Goal: Task Accomplishment & Management: Manage account settings

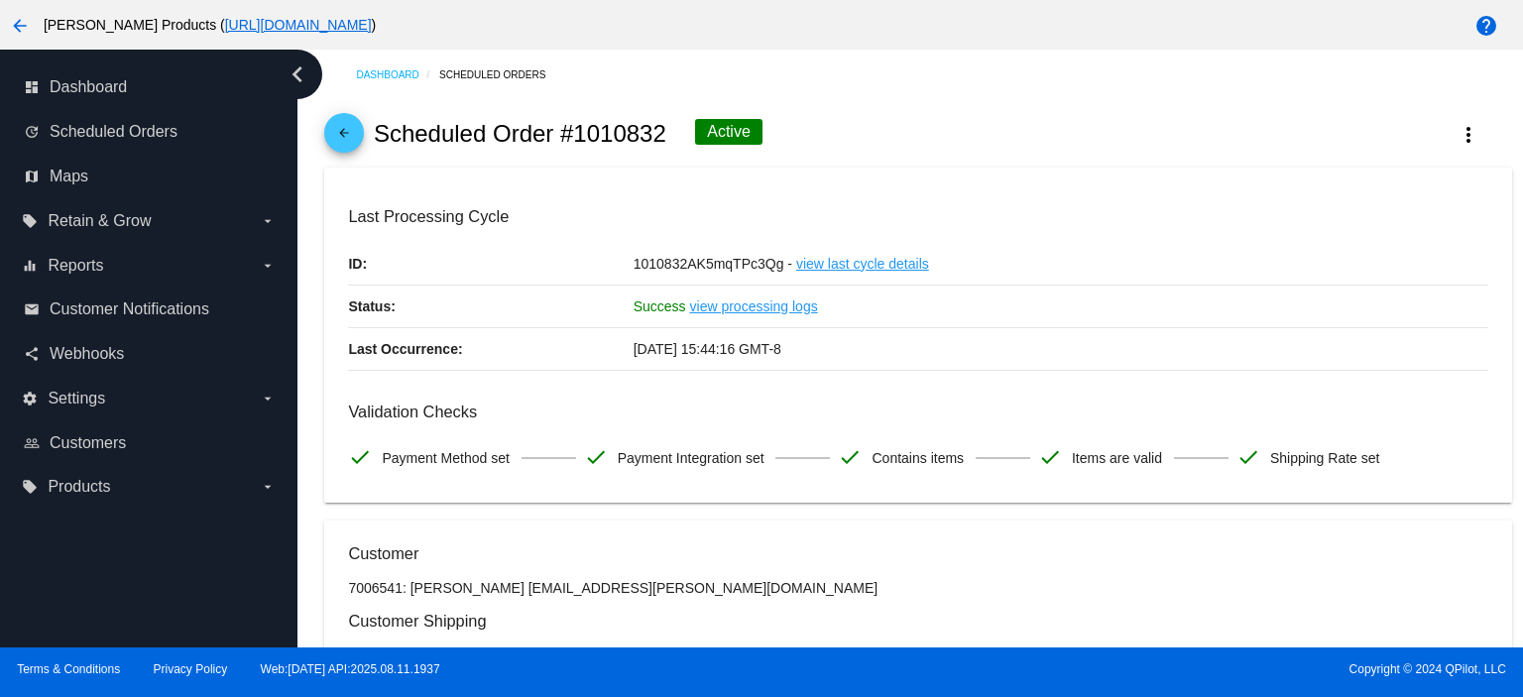
scroll to position [1941, 0]
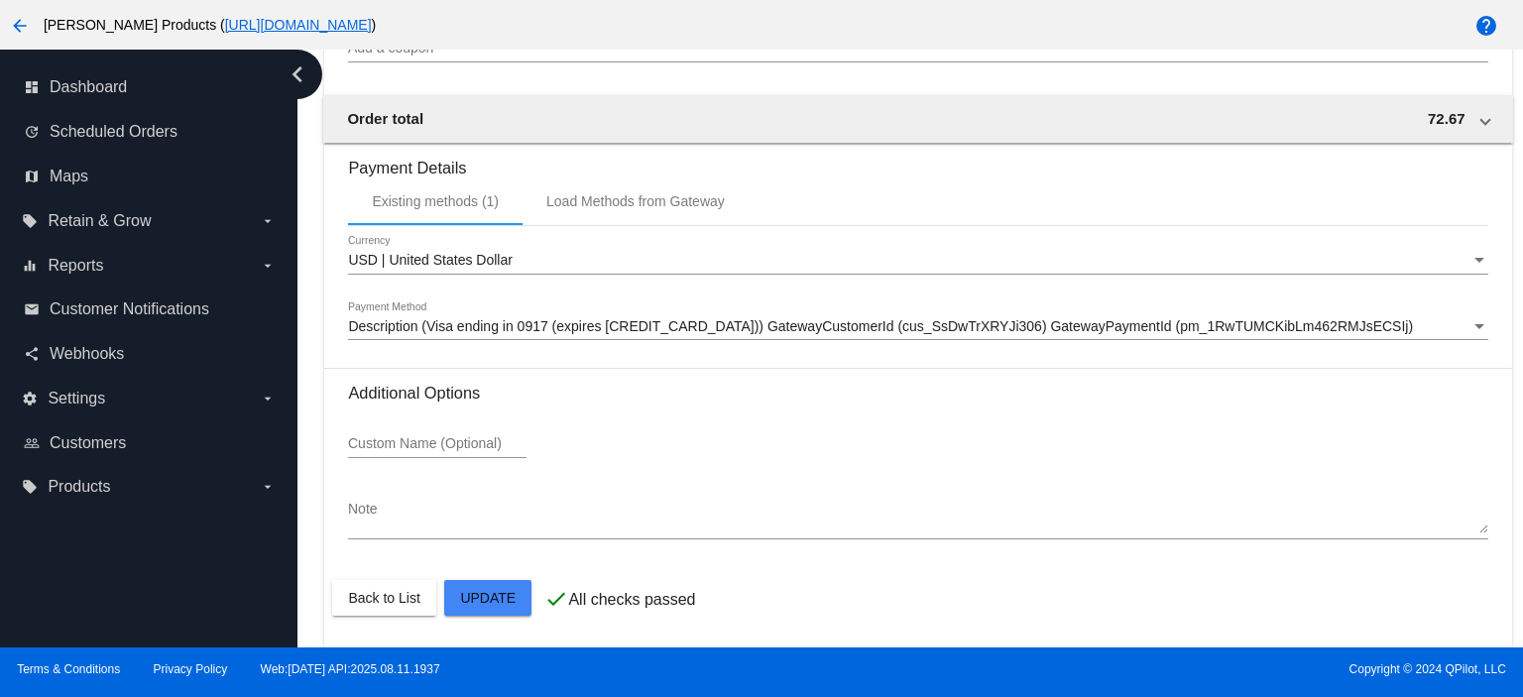
drag, startPoint x: 1515, startPoint y: 517, endPoint x: 1486, endPoint y: 121, distance: 397.5
click at [1520, 121] on div at bounding box center [761, 348] width 1523 height 697
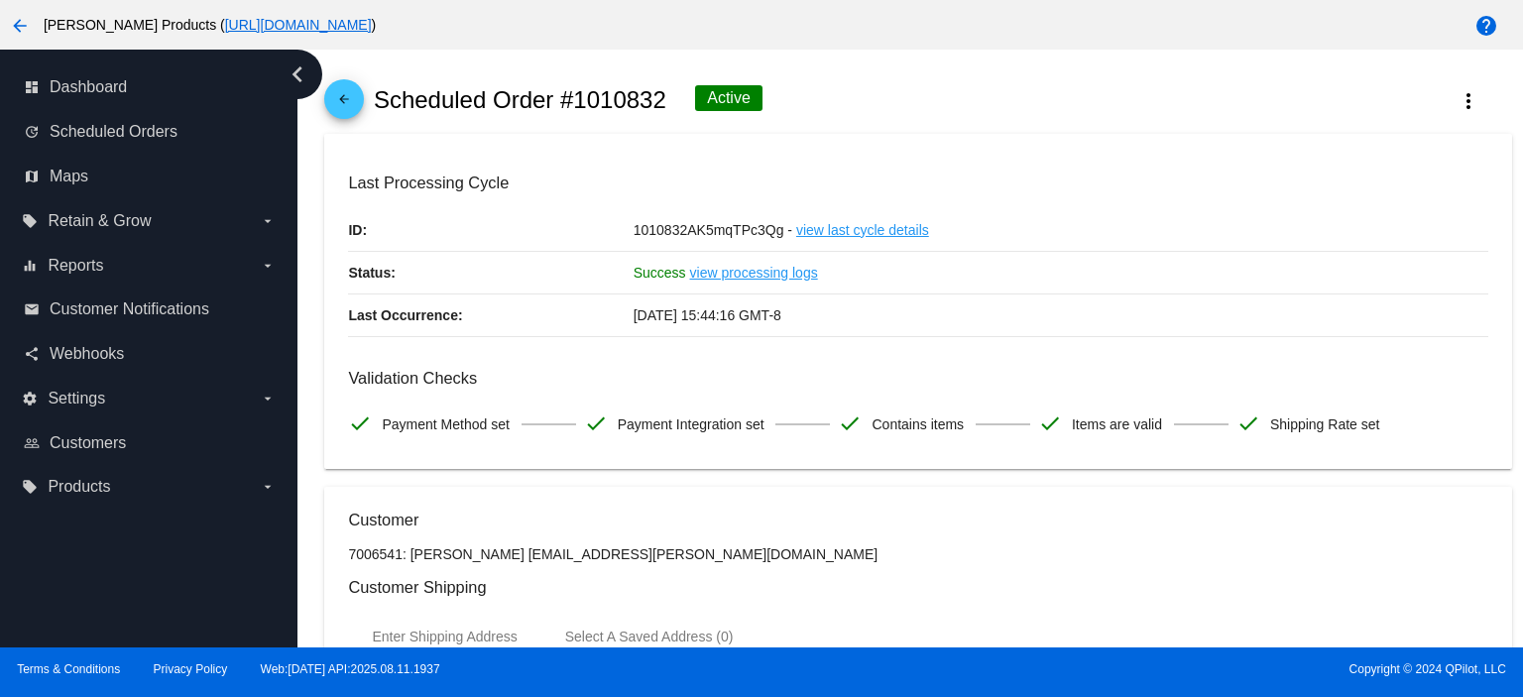
scroll to position [0, 0]
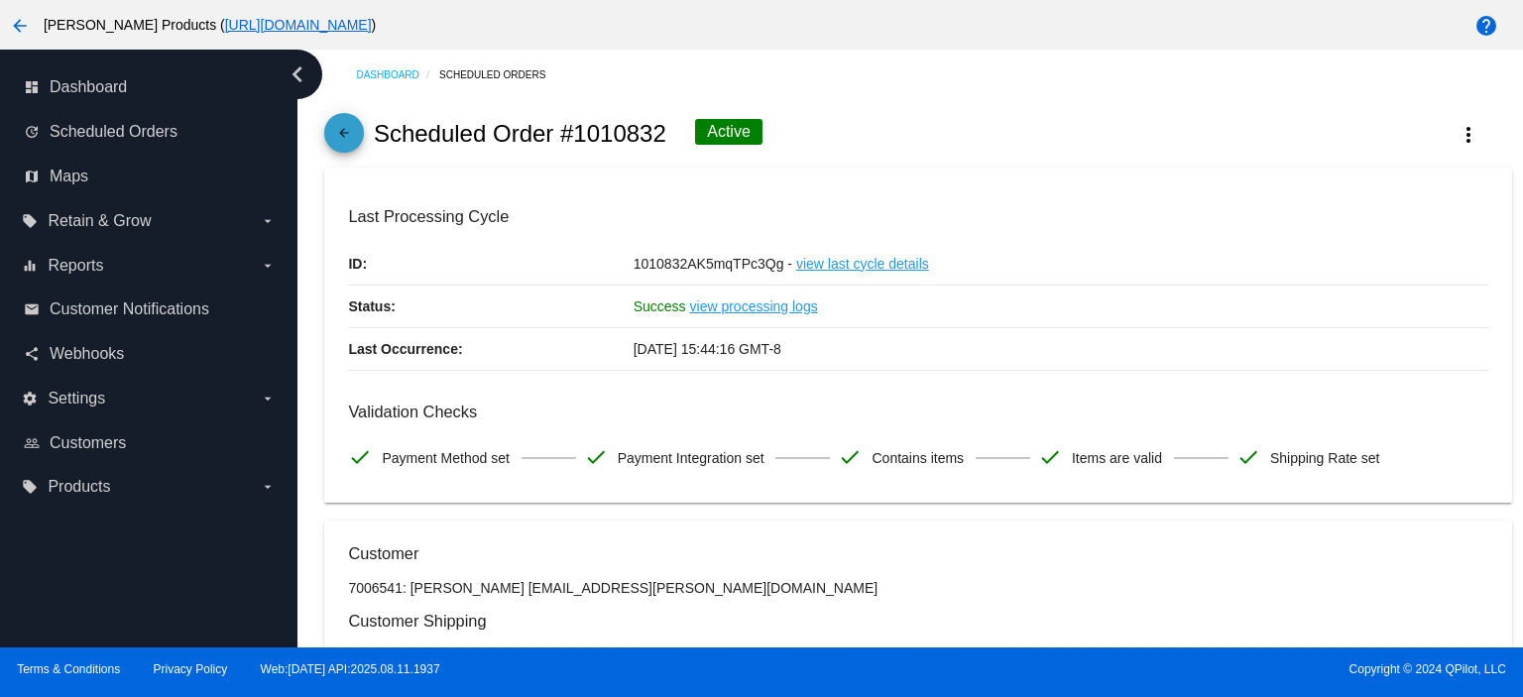
click at [337, 143] on mat-icon "arrow_back" at bounding box center [344, 138] width 24 height 24
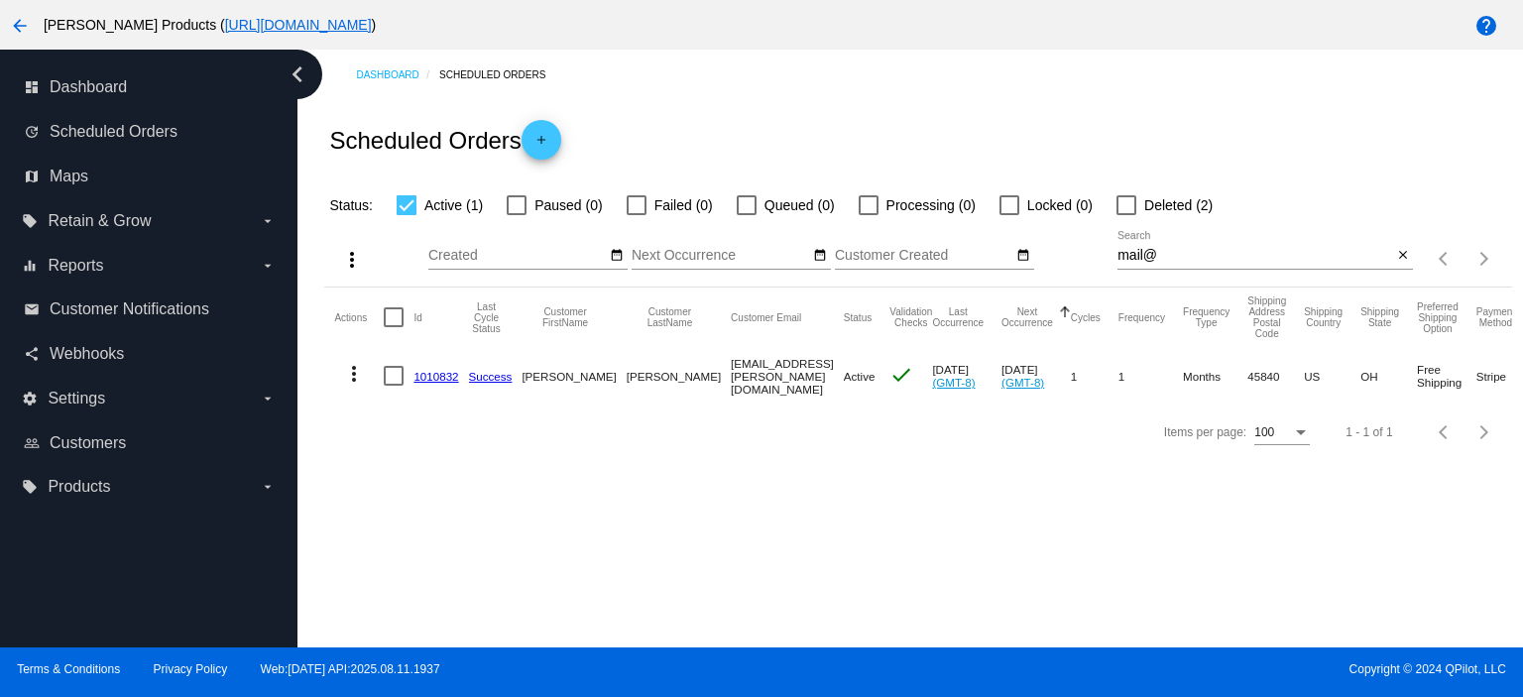
click at [1128, 205] on div at bounding box center [1126, 205] width 20 height 20
click at [1126, 215] on input "Deleted (2)" at bounding box center [1125, 215] width 1 height 1
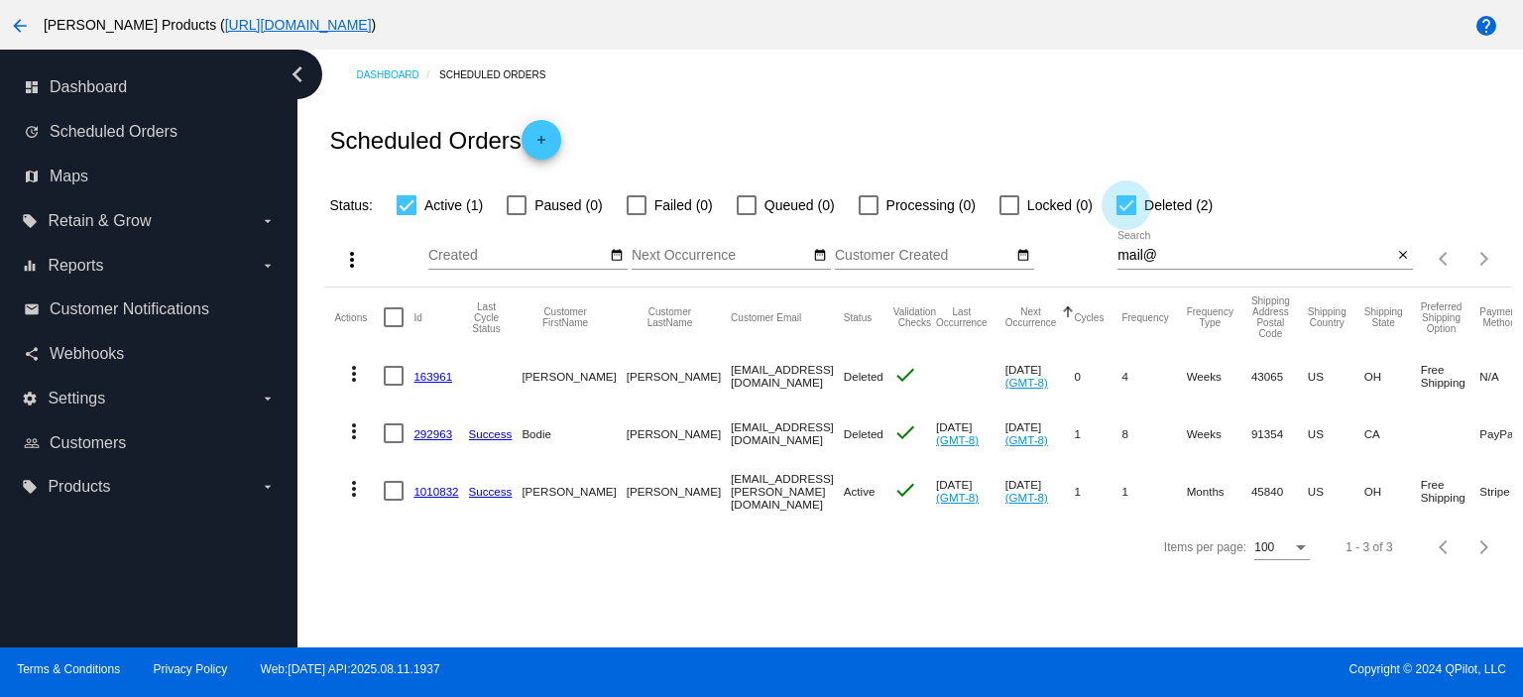
click at [1130, 205] on div at bounding box center [1126, 205] width 20 height 20
click at [1126, 215] on input "Deleted (2)" at bounding box center [1125, 215] width 1 height 1
checkbox input "false"
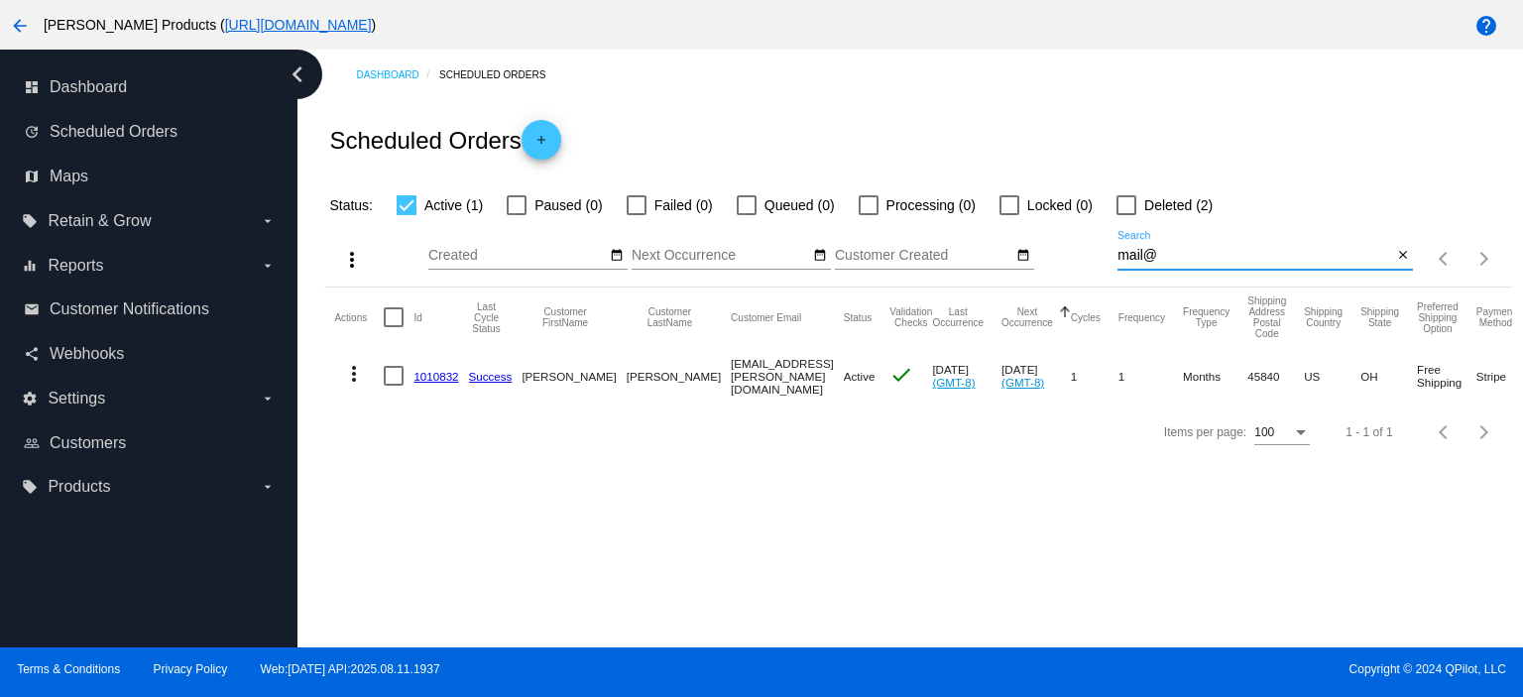
click at [1167, 250] on input "mail@" at bounding box center [1254, 256] width 275 height 16
drag, startPoint x: 1162, startPoint y: 254, endPoint x: 1095, endPoint y: 260, distance: 66.7
click at [1095, 260] on div "more_vert Aug Jan Feb Mar [DATE]" at bounding box center [917, 252] width 1187 height 70
paste input "[EMAIL_ADDRESS][DOMAIN_NAME]"
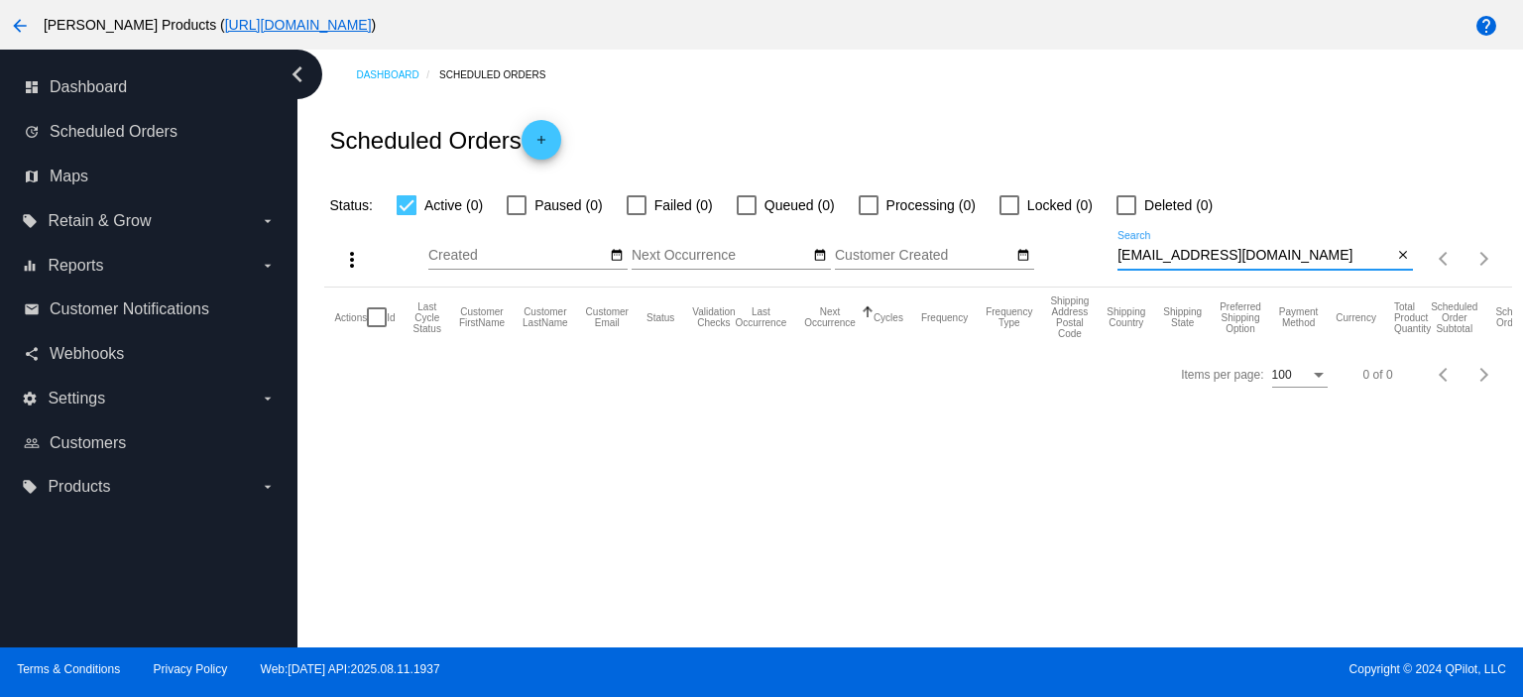
click at [1118, 259] on input "[EMAIL_ADDRESS][DOMAIN_NAME]" at bounding box center [1254, 256] width 275 height 16
type input "[EMAIL_ADDRESS][DOMAIN_NAME]"
click at [535, 138] on mat-icon "add" at bounding box center [541, 145] width 24 height 24
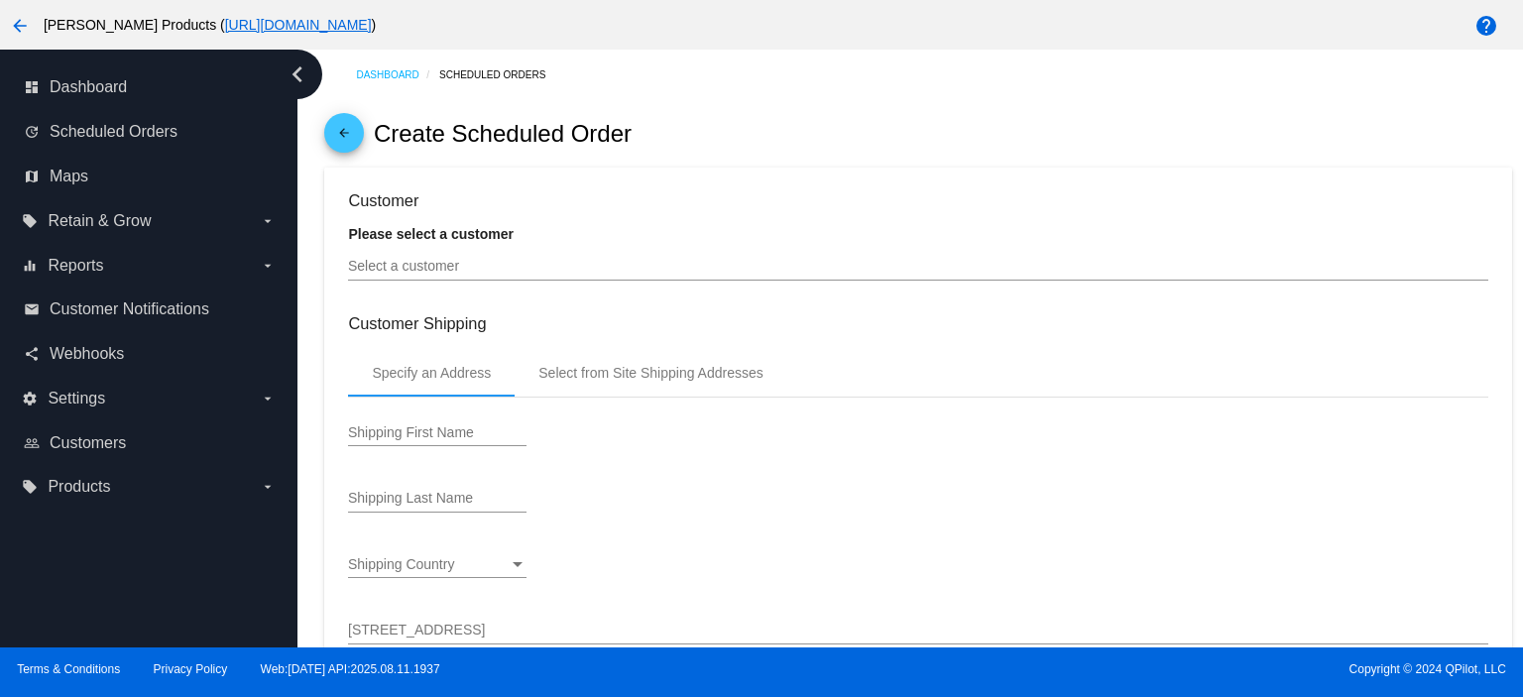
type input "[DATE]"
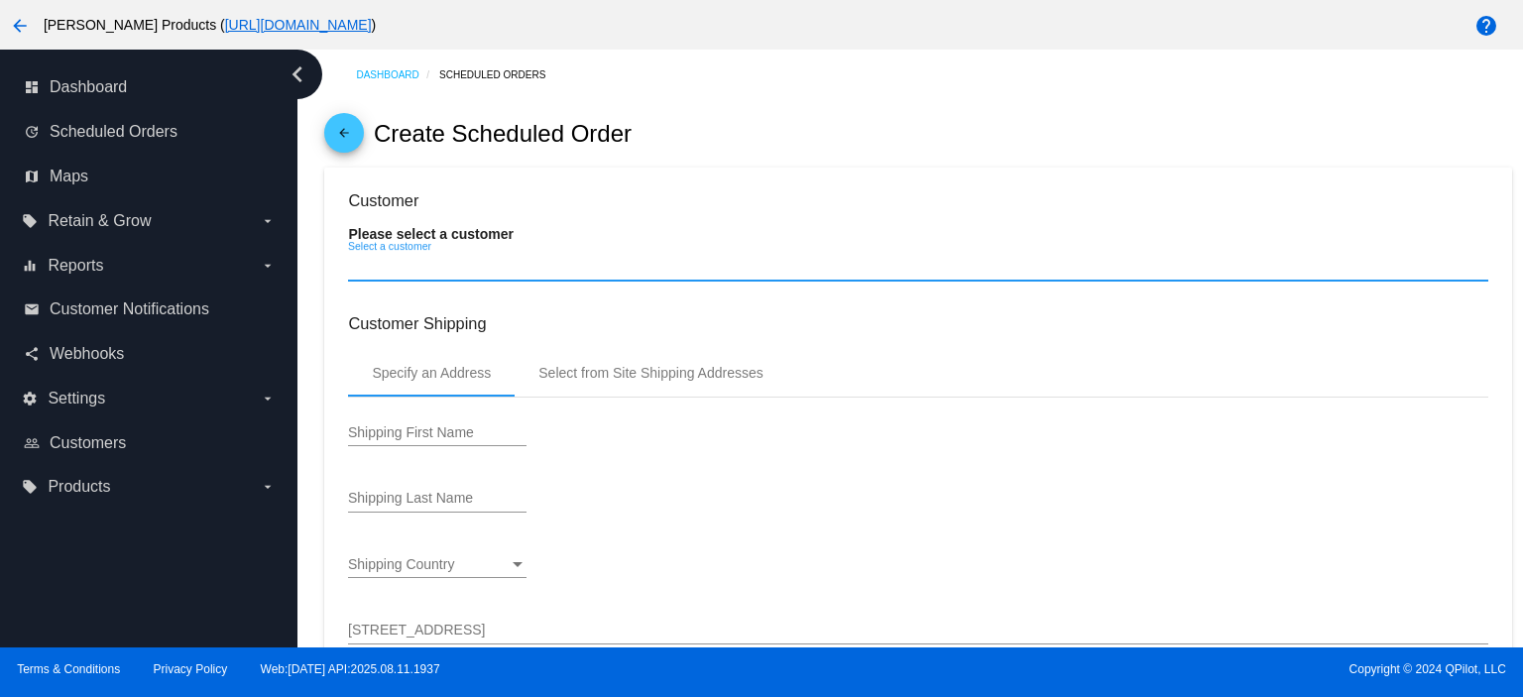
click at [474, 264] on input "Select a customer" at bounding box center [917, 267] width 1139 height 16
paste input "[EMAIL_ADDRESS][DOMAIN_NAME]"
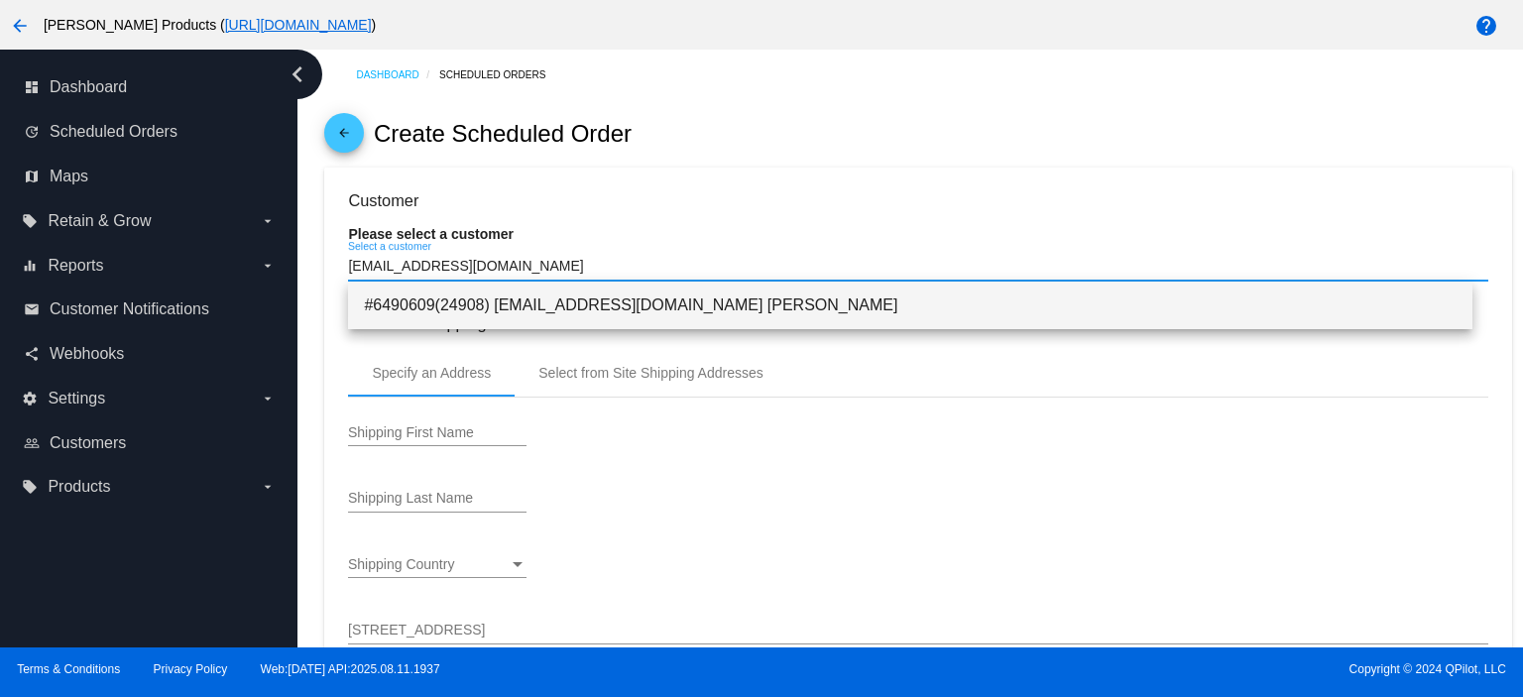
type input "[EMAIL_ADDRESS][DOMAIN_NAME]"
click at [539, 296] on span "#6490609(24908) [EMAIL_ADDRESS][DOMAIN_NAME] [PERSON_NAME]" at bounding box center [910, 306] width 1092 height 48
type input "Mark"
type input "[PERSON_NAME]"
type input "[STREET_ADDRESS]"
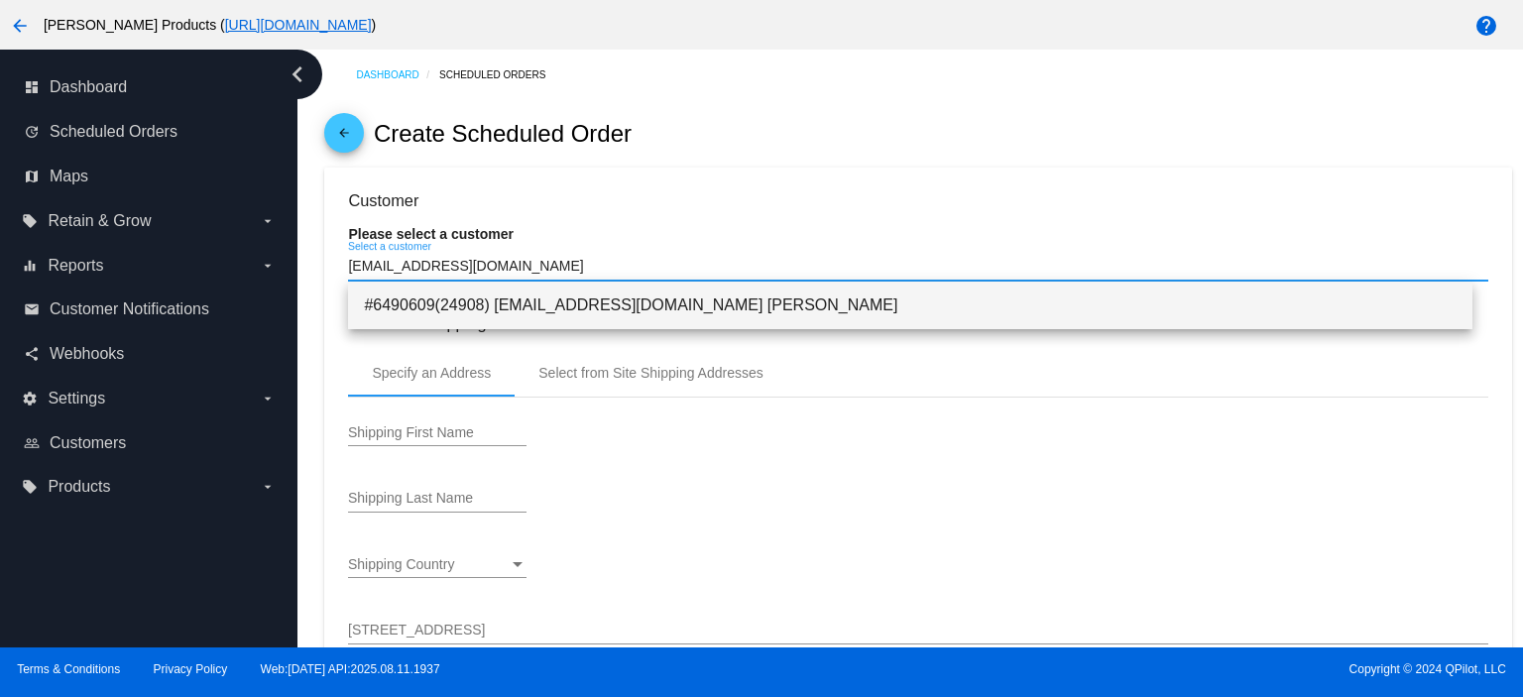
type input "[GEOGRAPHIC_DATA]"
type input "13601"
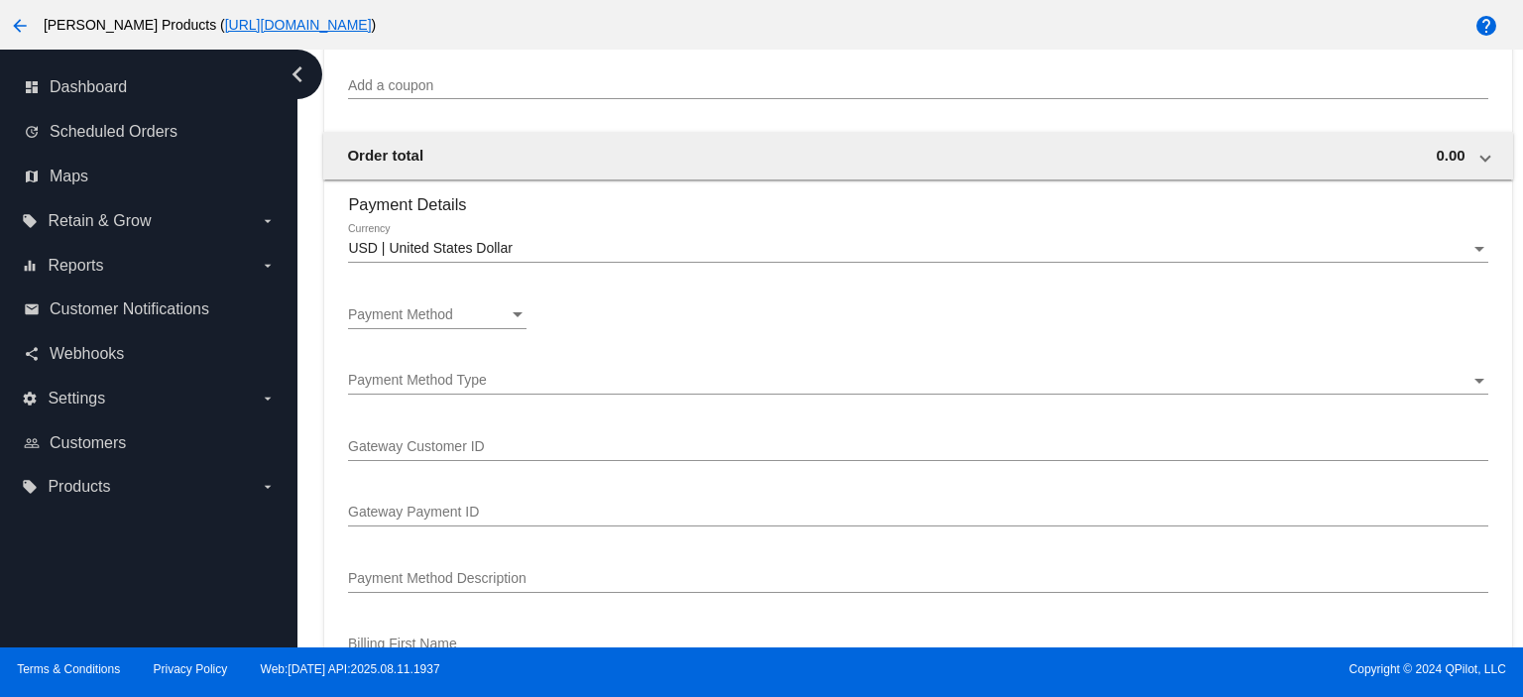
scroll to position [1321, 0]
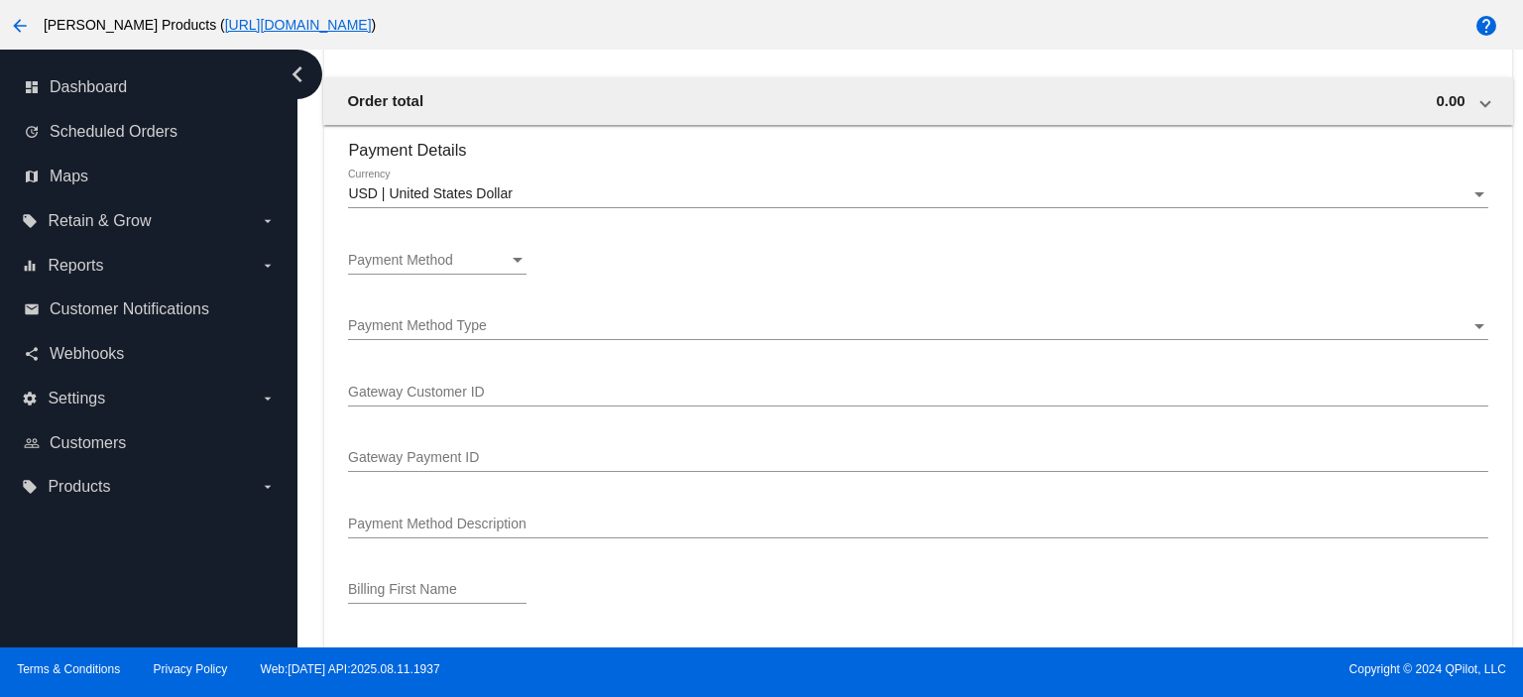
click at [455, 253] on div "Payment Method Payment Method" at bounding box center [437, 255] width 178 height 39
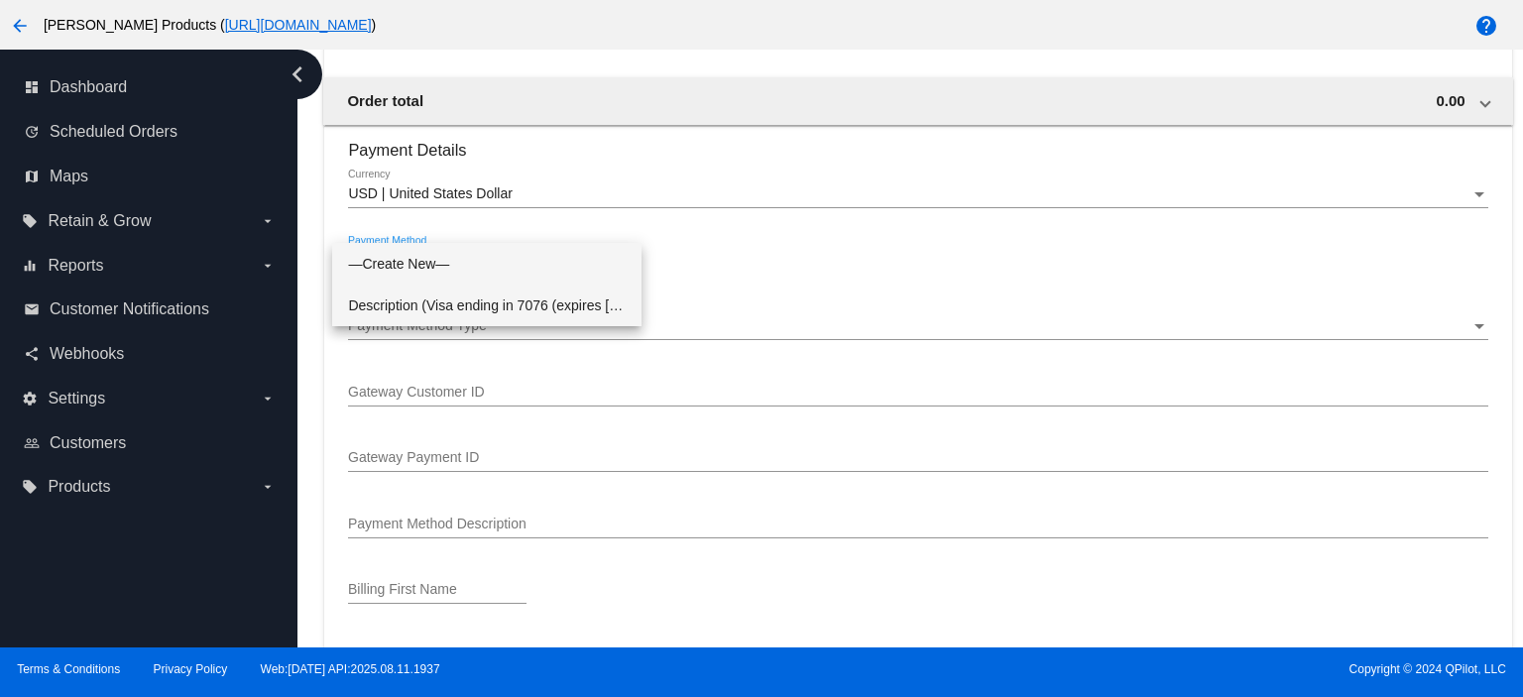
click at [454, 300] on span "Description (Visa ending in 7076 (expires [CREDIT_CARD_DATA])) GatewayCustomerI…" at bounding box center [487, 305] width 278 height 42
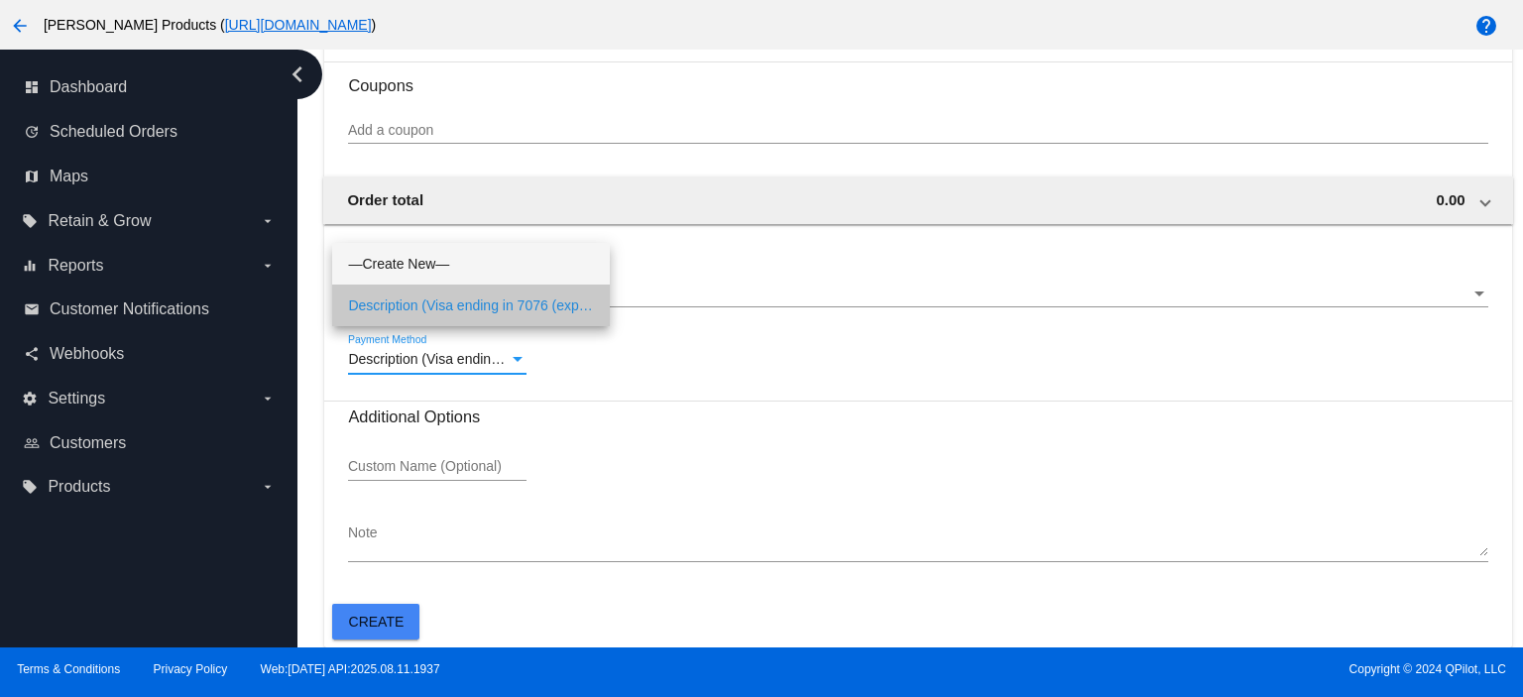
scroll to position [1226, 0]
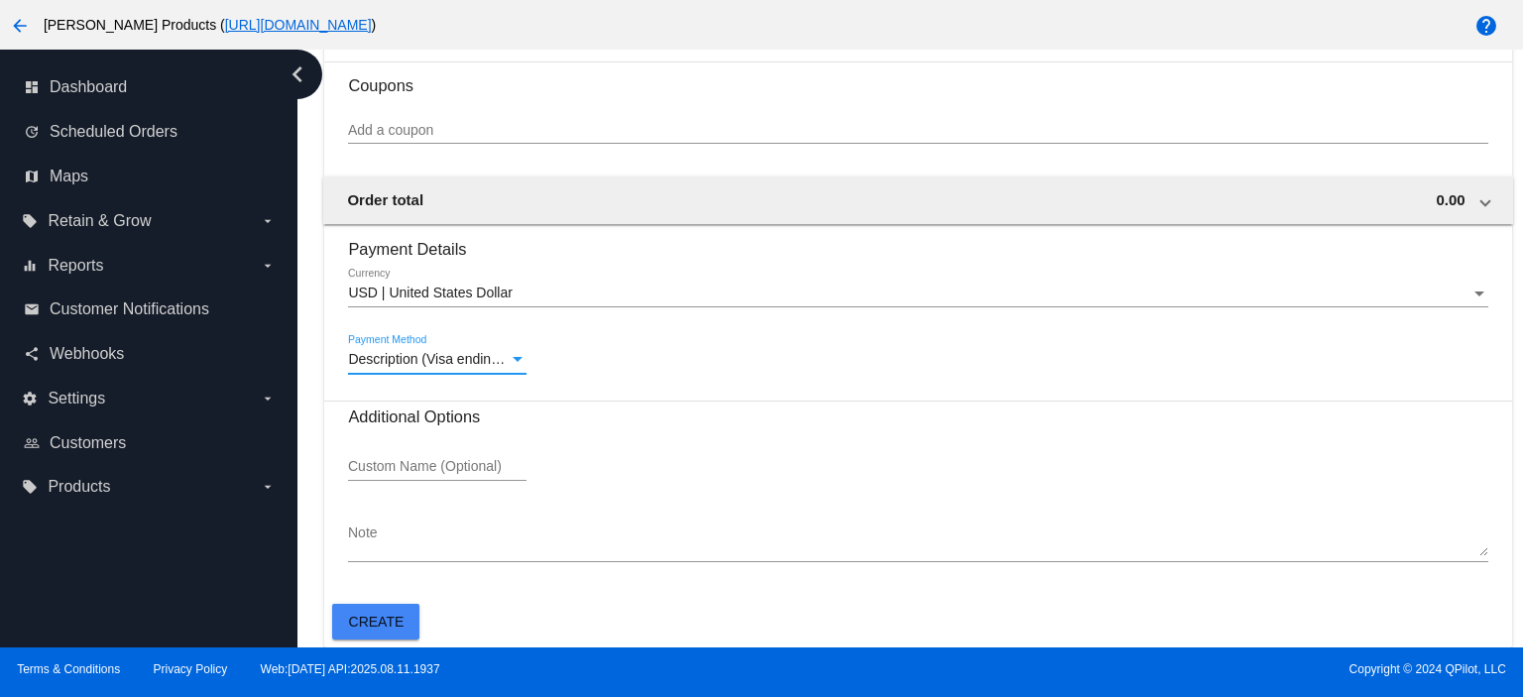
click at [425, 361] on span "Description (Visa ending in 7076 (expires [CREDIT_CARD_DATA])) GatewayCustomerI…" at bounding box center [884, 359] width 1072 height 16
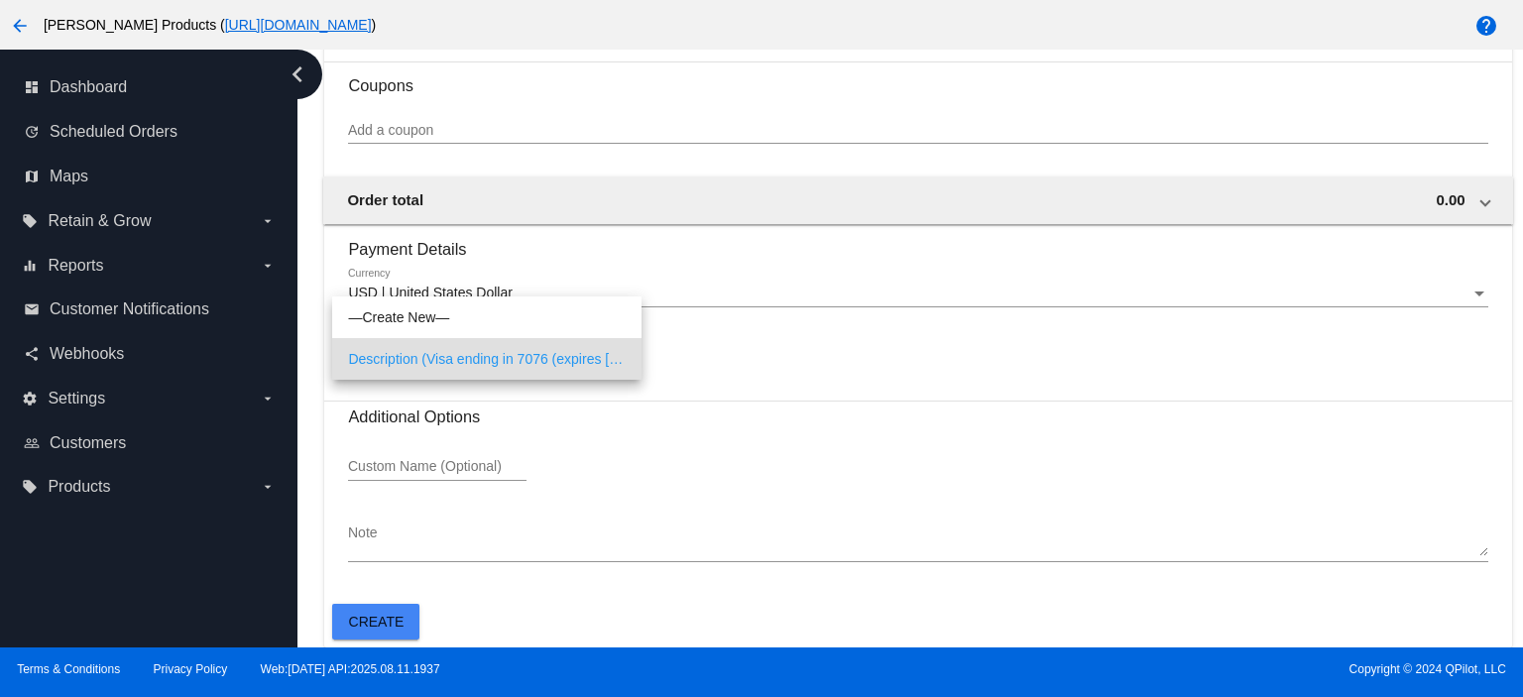
click at [357, 614] on div at bounding box center [761, 348] width 1523 height 697
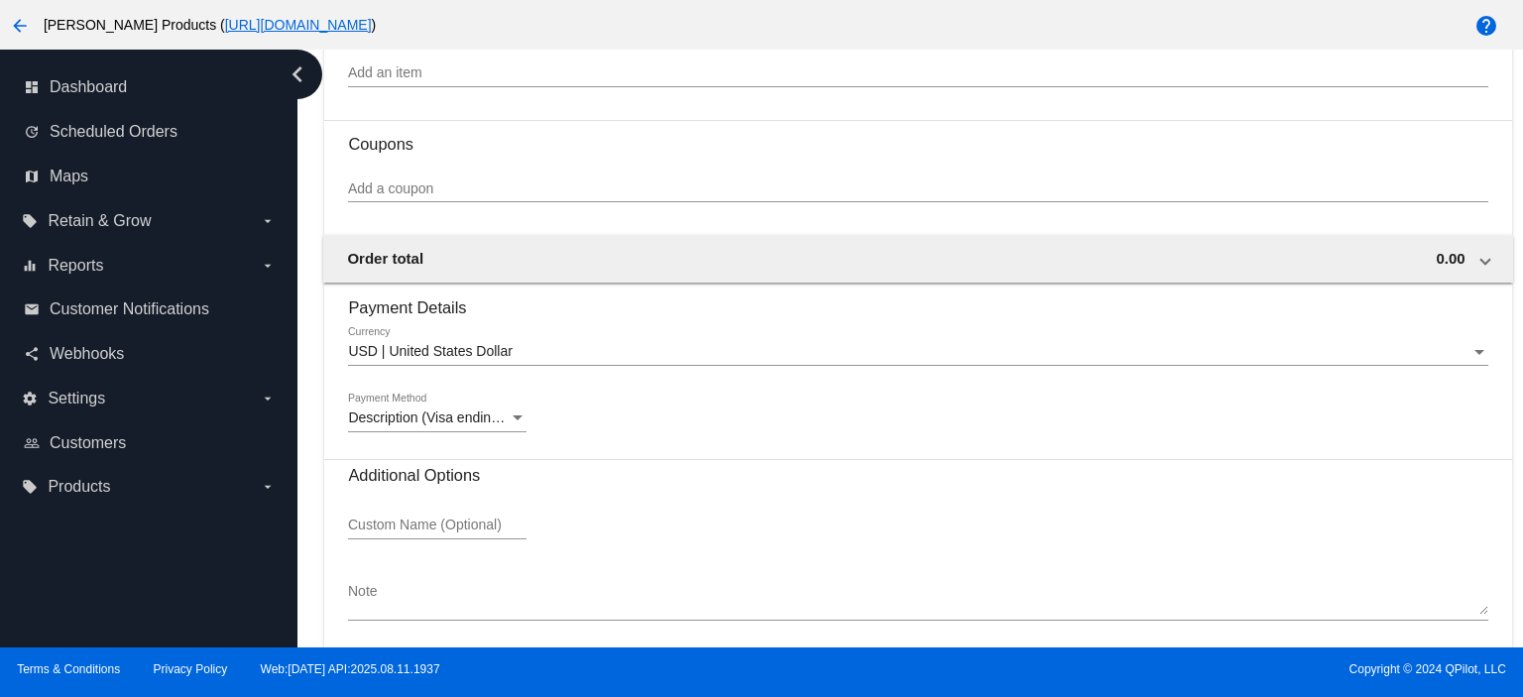
scroll to position [1225, 0]
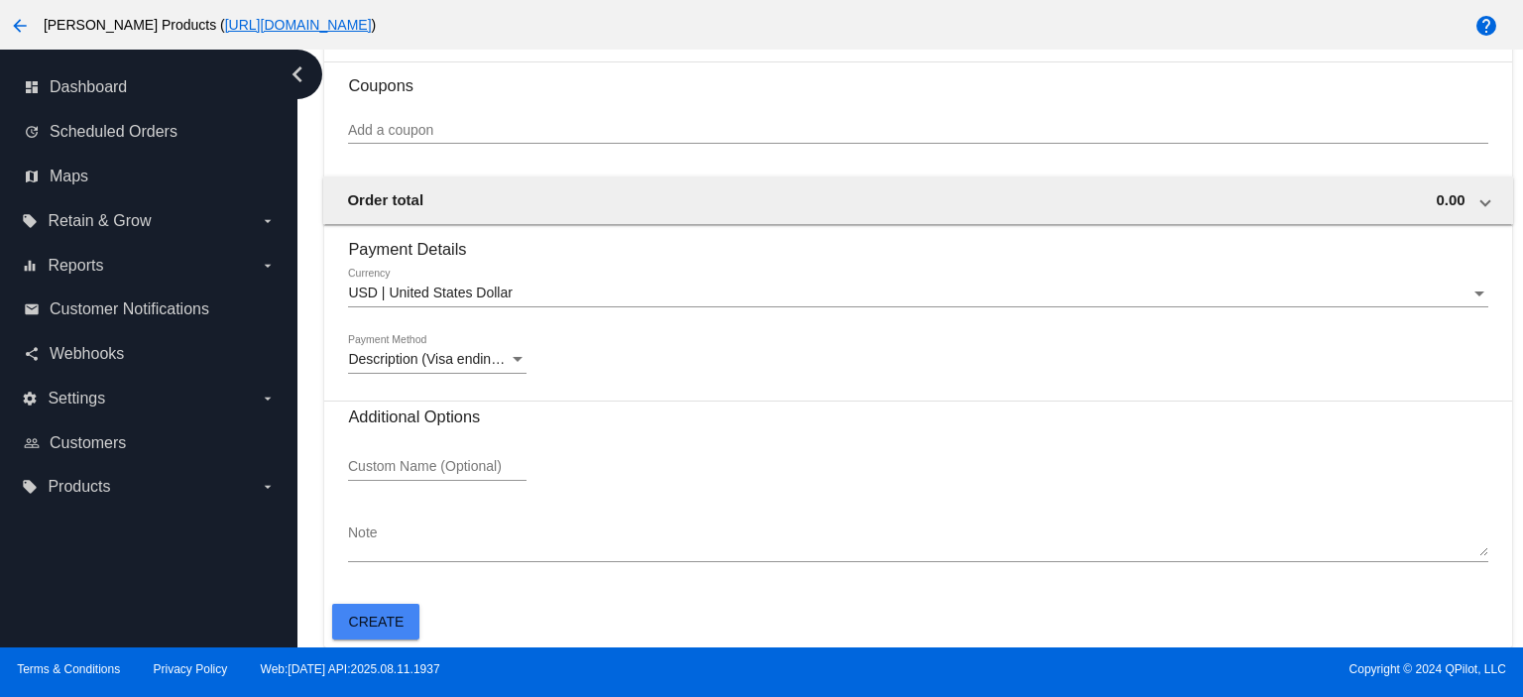
click at [379, 618] on span "Create" at bounding box center [377, 622] width 56 height 16
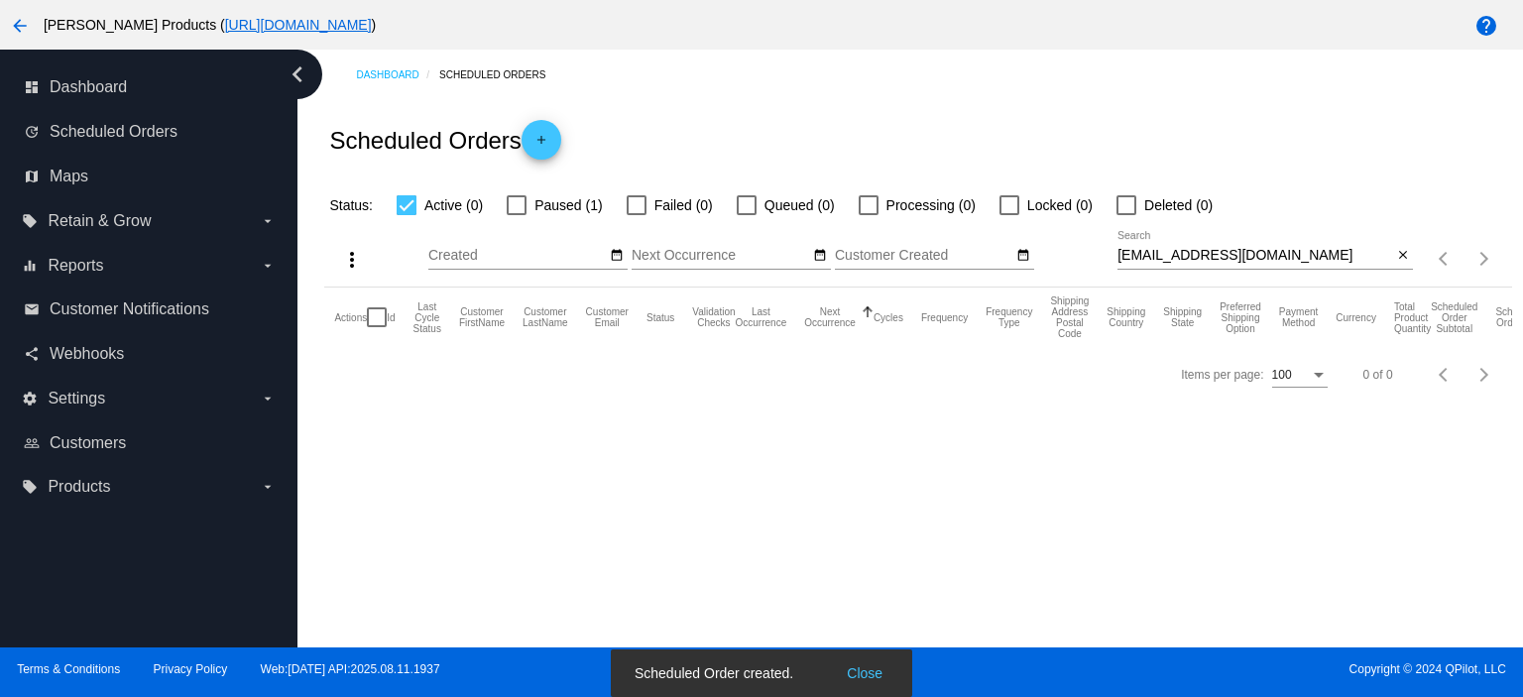
click at [518, 204] on div at bounding box center [517, 205] width 20 height 20
click at [516, 215] on input "Paused (1)" at bounding box center [515, 215] width 1 height 1
checkbox input "true"
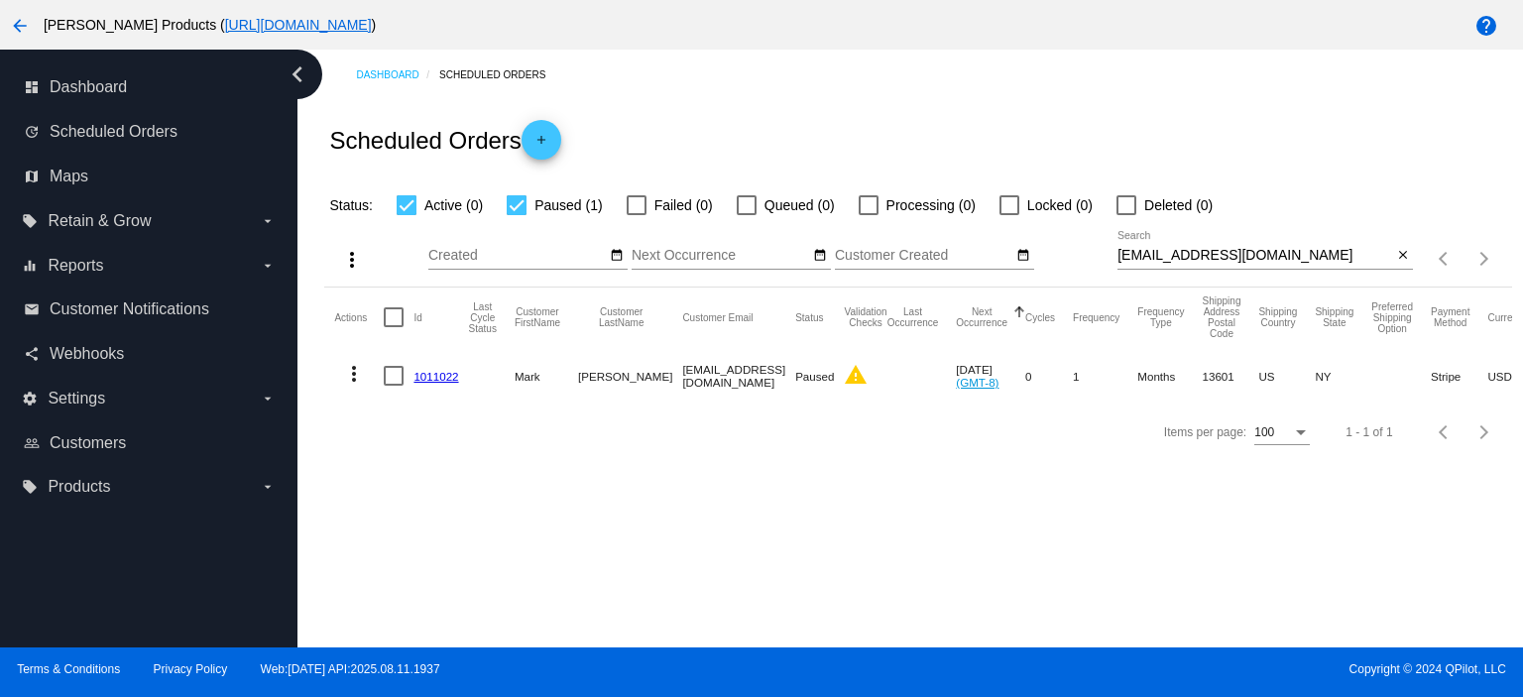
click at [424, 370] on link "1011022" at bounding box center [435, 376] width 45 height 13
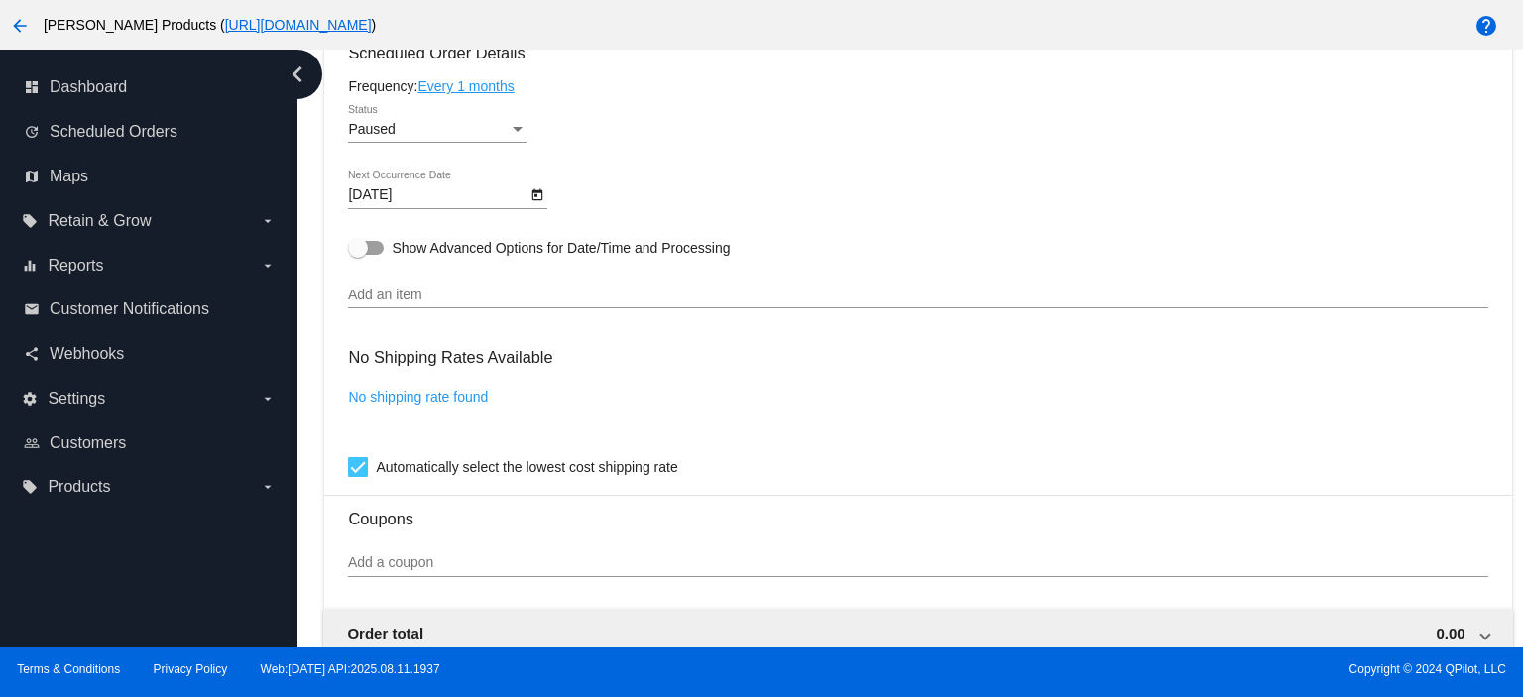
scroll to position [1057, 0]
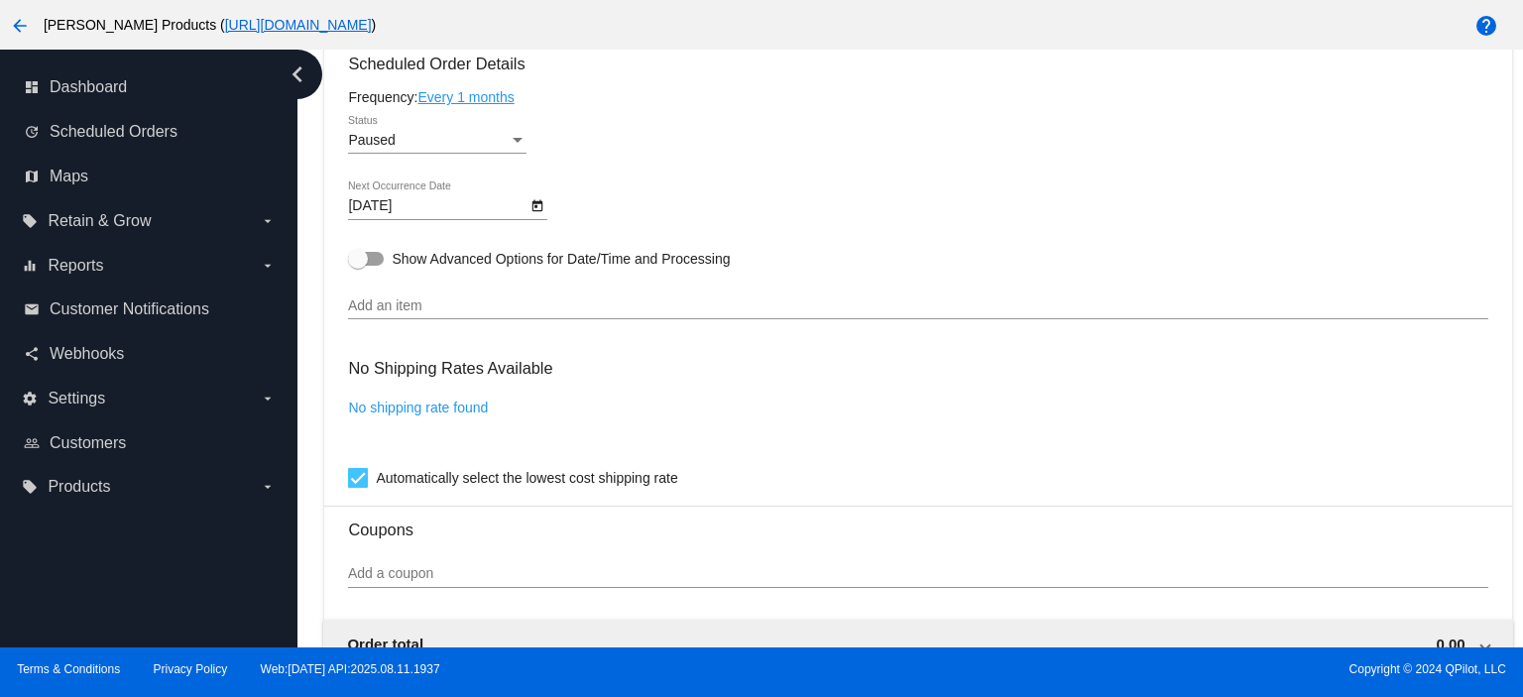
click at [393, 306] on input "Add an item" at bounding box center [917, 306] width 1139 height 16
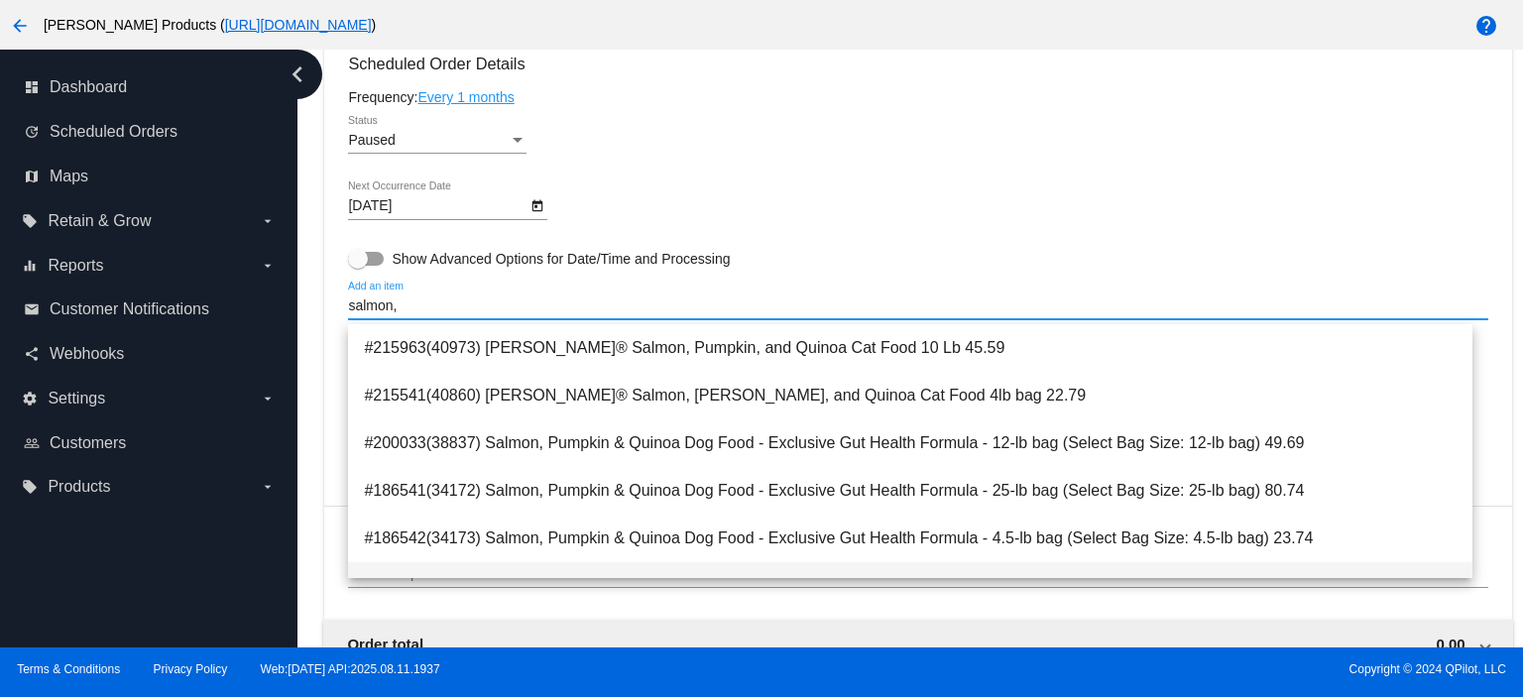
scroll to position [132, 0]
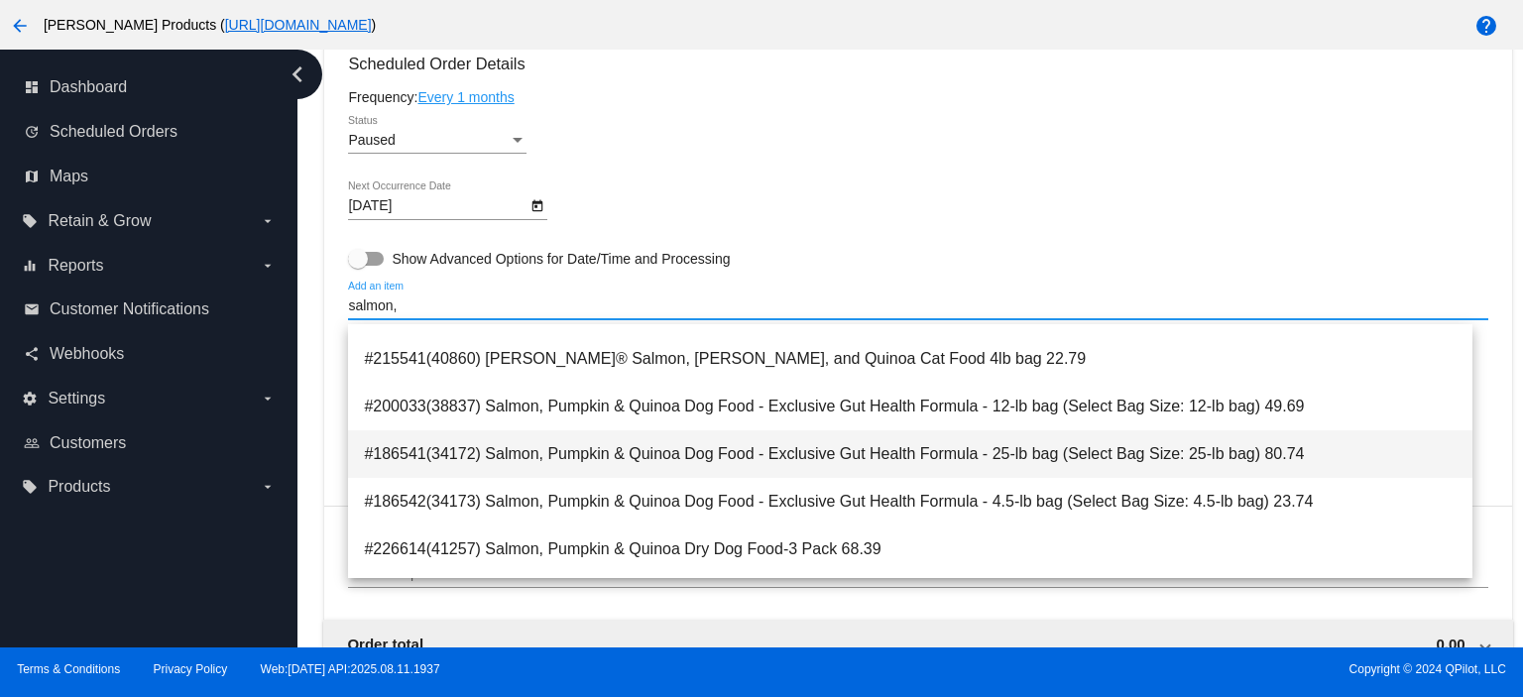
type input "salmon,"
click at [1000, 440] on span "#186541(34172) Salmon, Pumpkin & Quinoa Dog Food - Exclusive Gut Health Formula…" at bounding box center [910, 454] width 1092 height 48
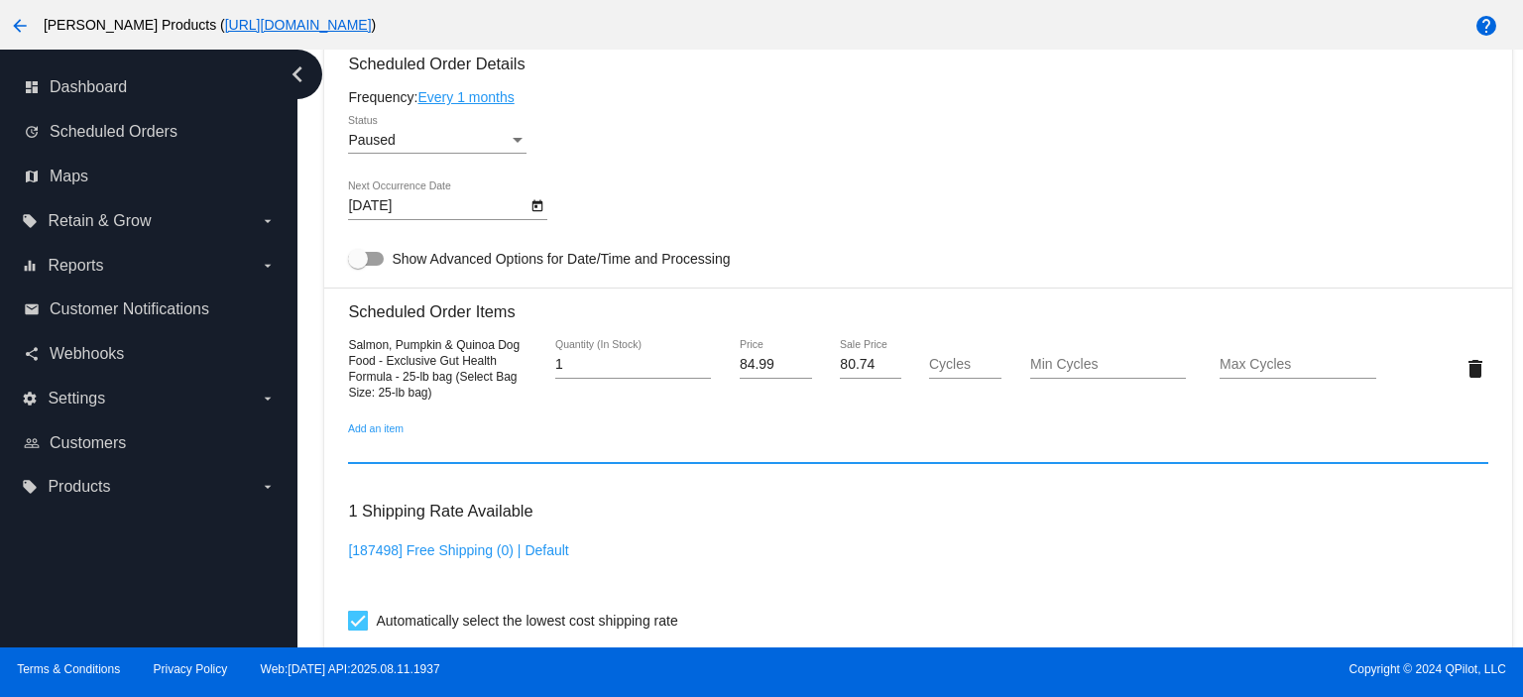
scroll to position [1148, 0]
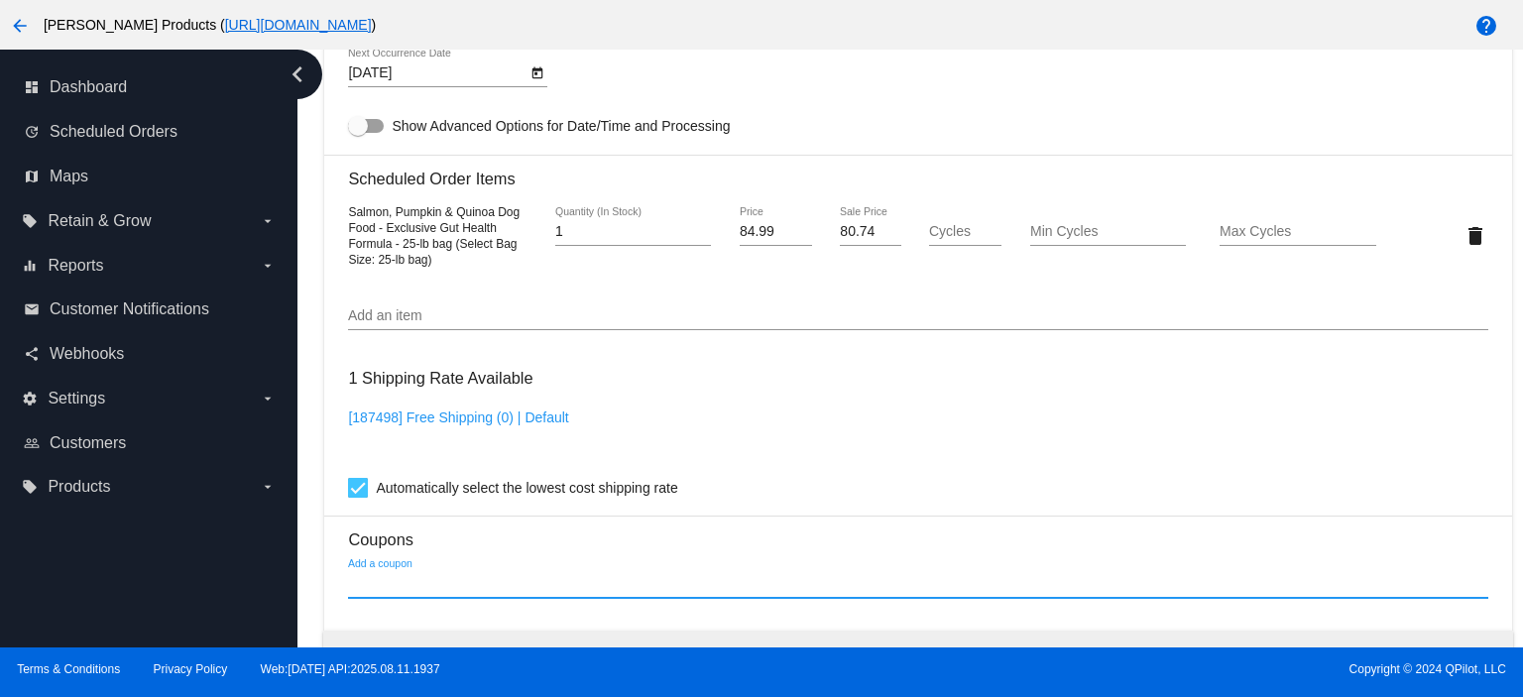
click at [378, 592] on input "Add a coupon" at bounding box center [917, 584] width 1139 height 16
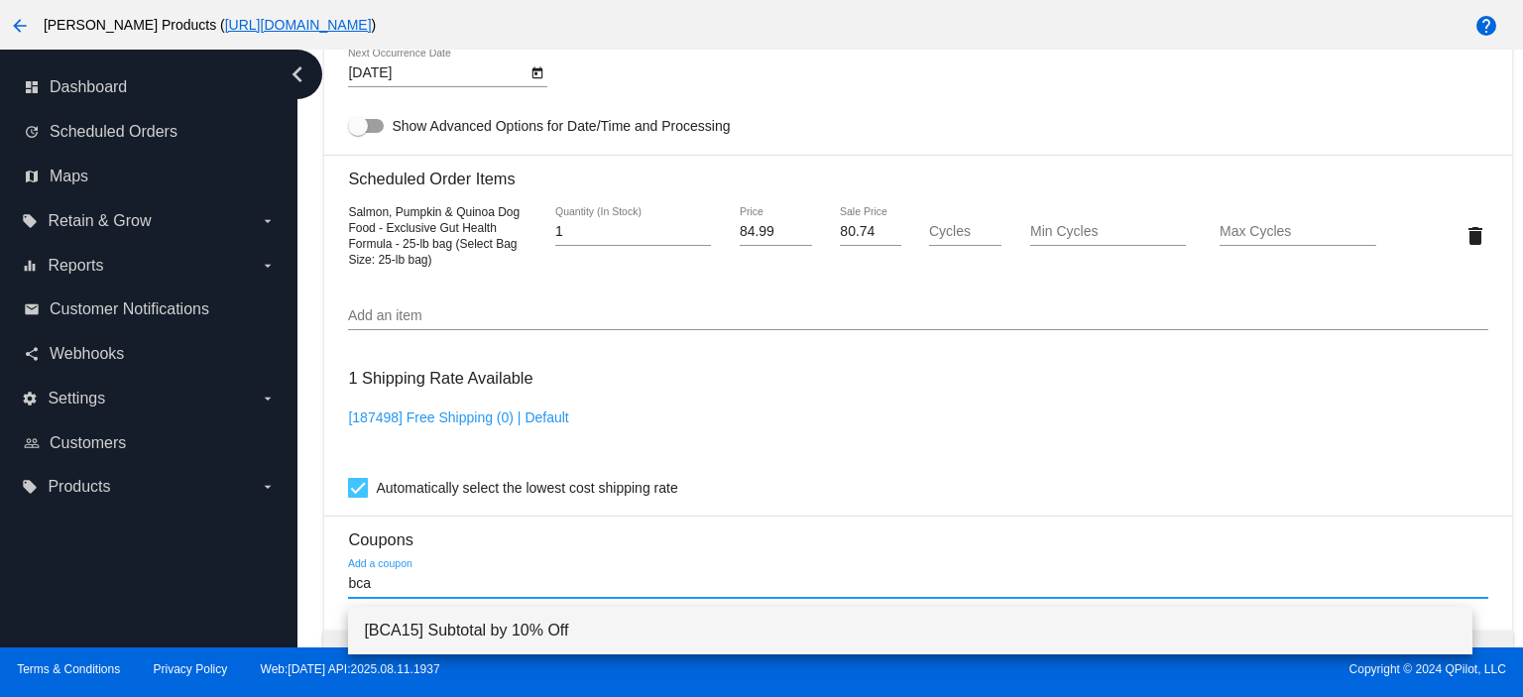
type input "bca"
click at [404, 630] on span "[BCA15] Subtotal by 10% Off" at bounding box center [910, 631] width 1092 height 48
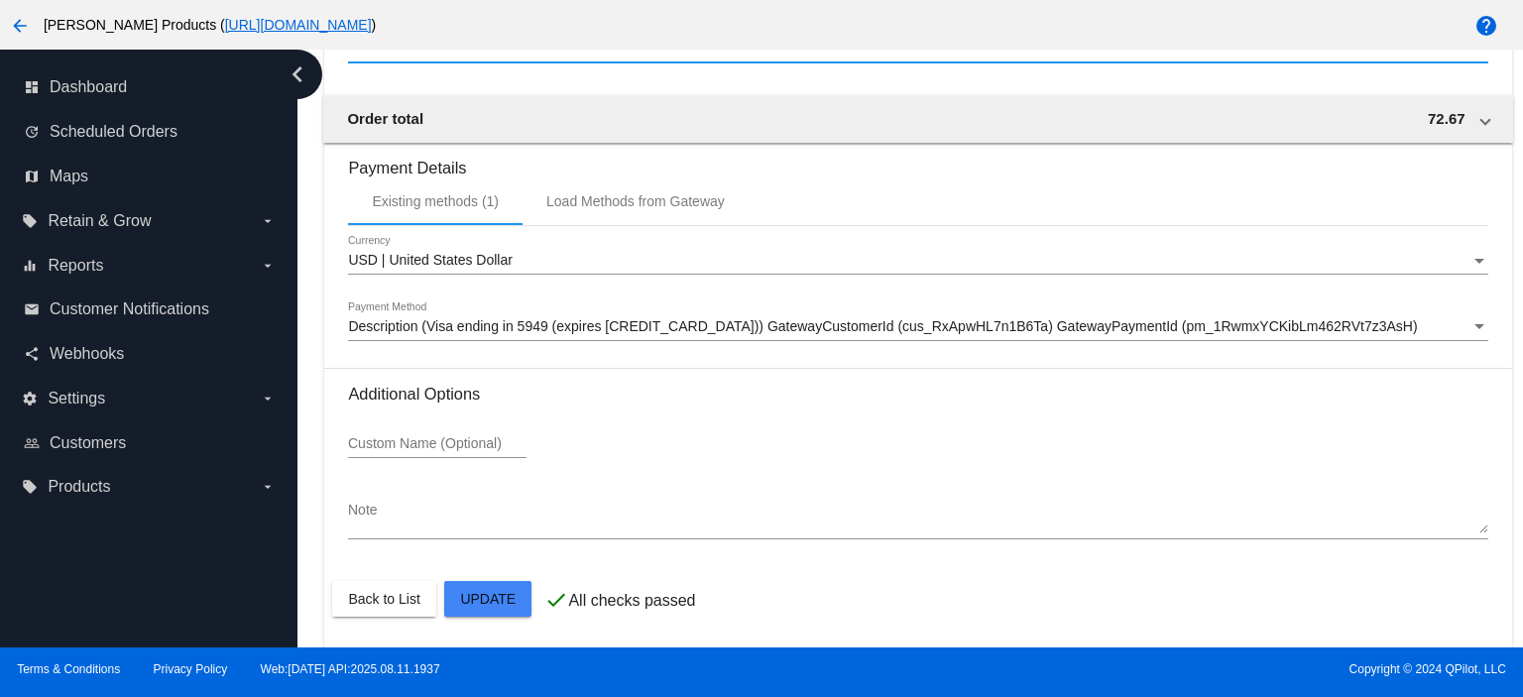
scroll to position [1761, 0]
click at [372, 532] on textarea "Note" at bounding box center [917, 518] width 1139 height 32
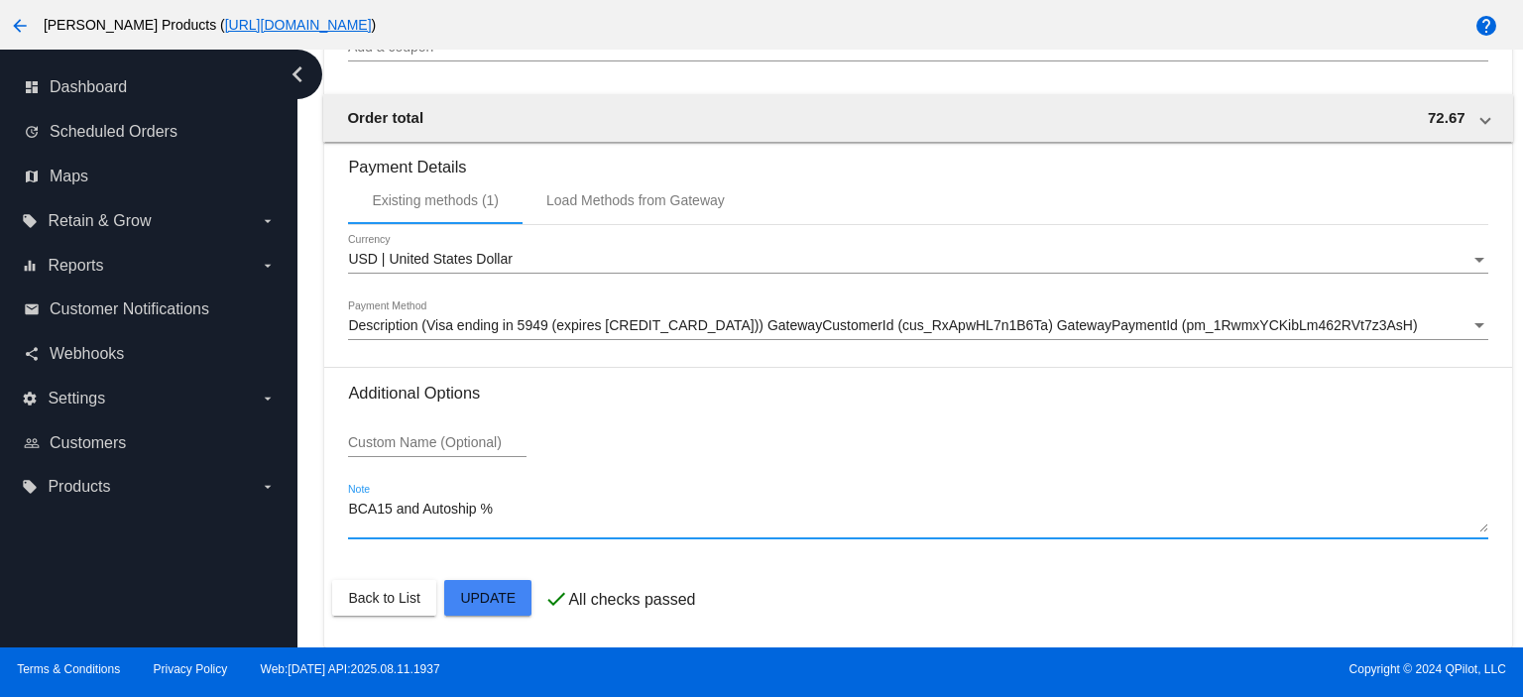
type textarea "BCA15 and Autoship %"
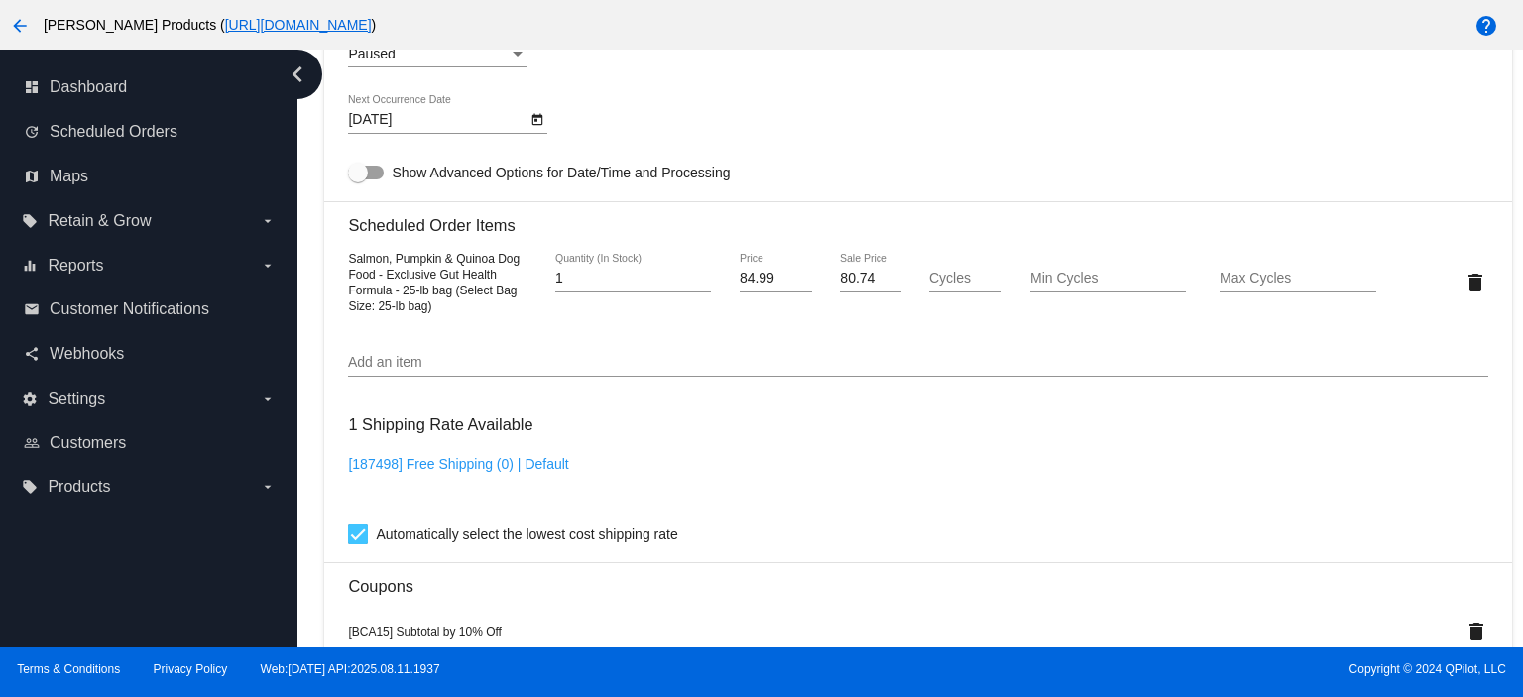
scroll to position [968, 0]
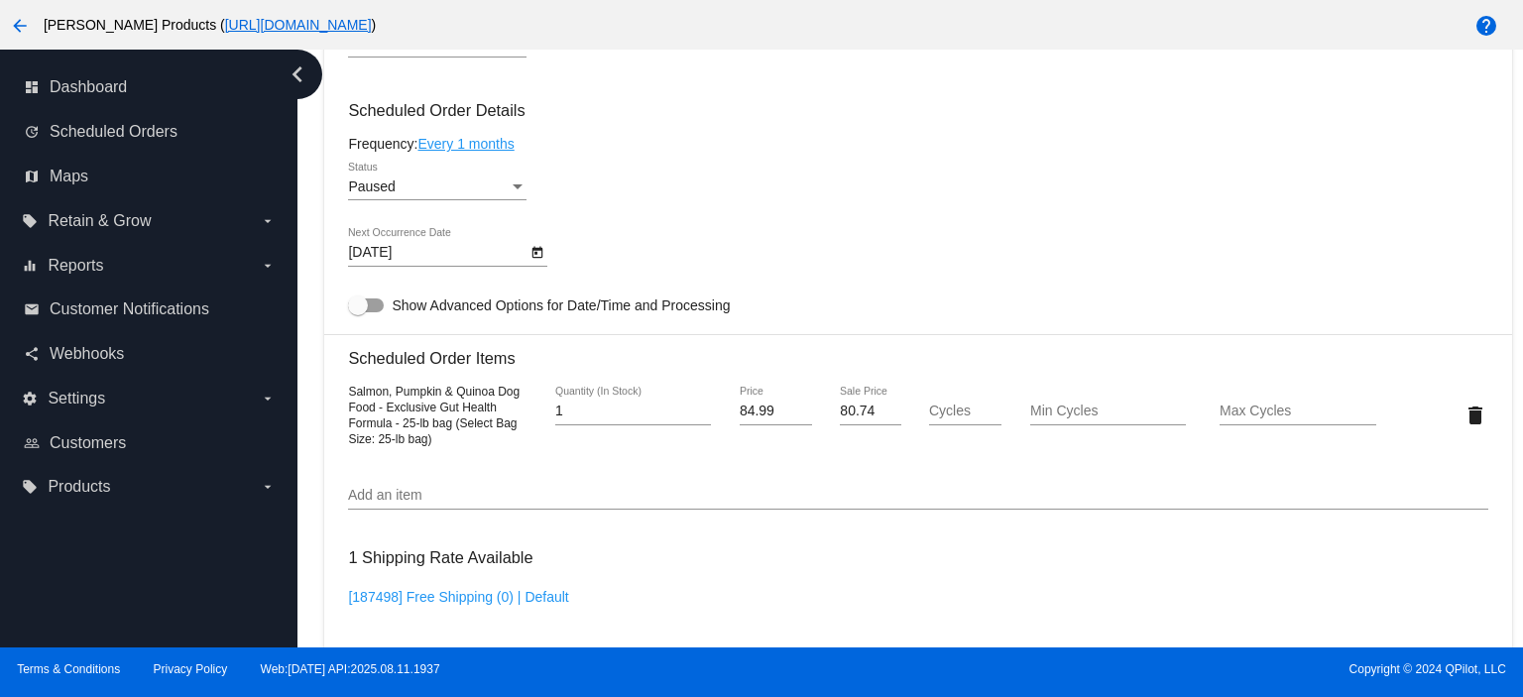
click at [401, 191] on div "Paused" at bounding box center [428, 187] width 161 height 16
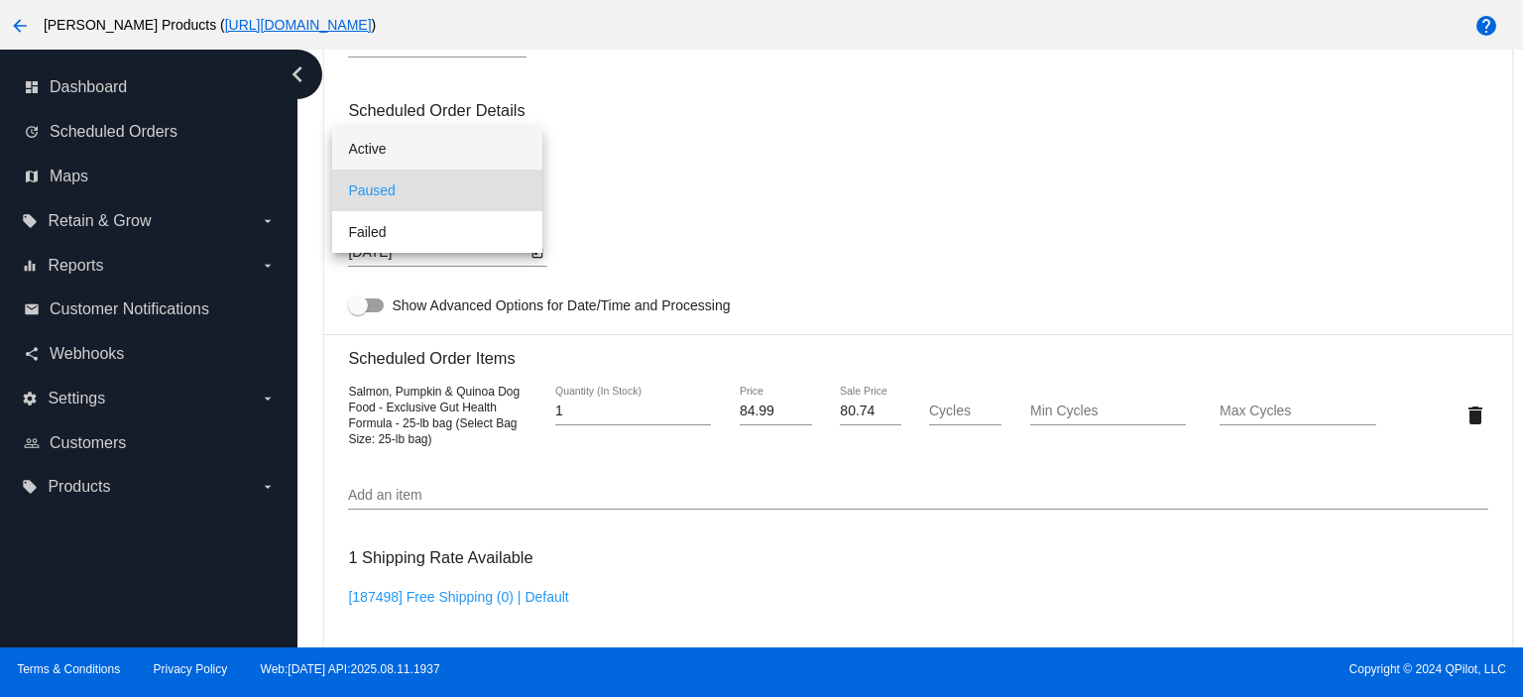
click at [396, 153] on span "Active" at bounding box center [437, 149] width 178 height 42
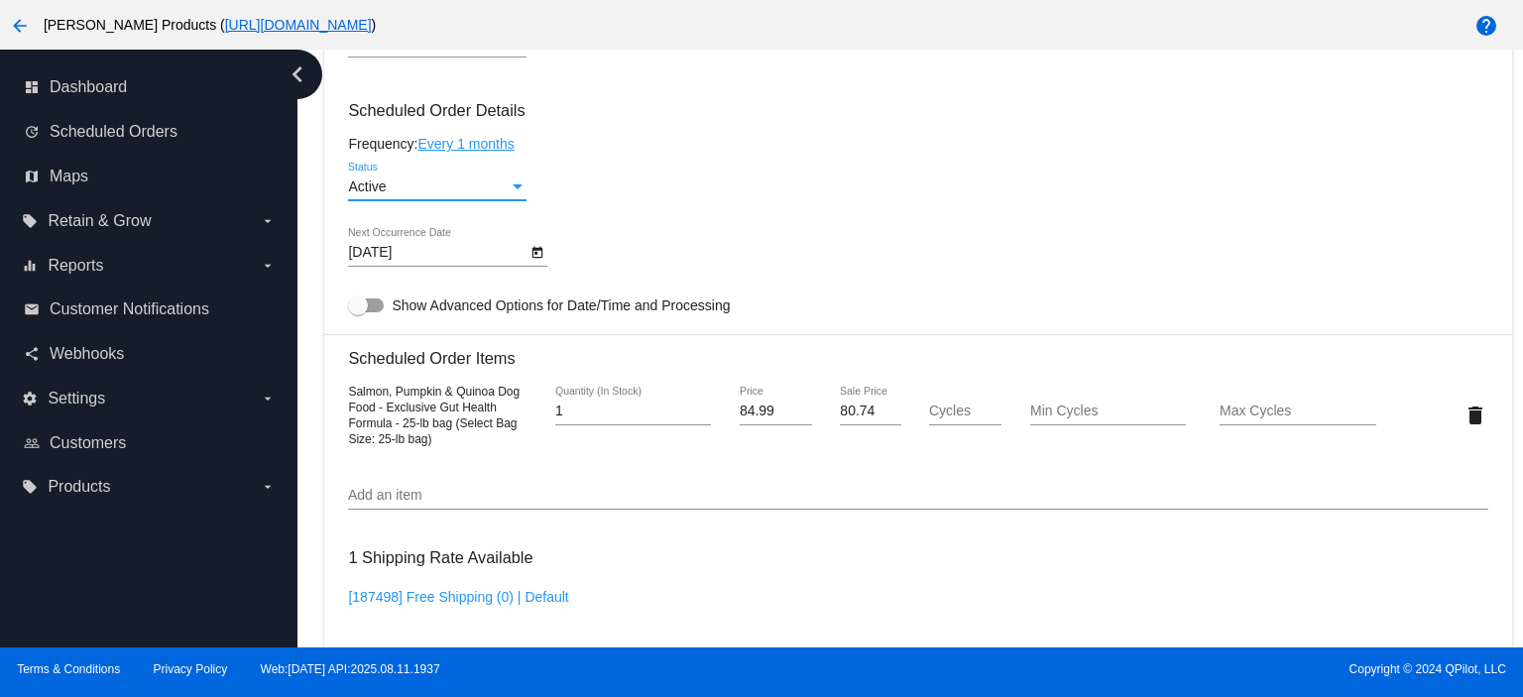
click at [475, 139] on link "Every 1 months" at bounding box center [465, 144] width 96 height 16
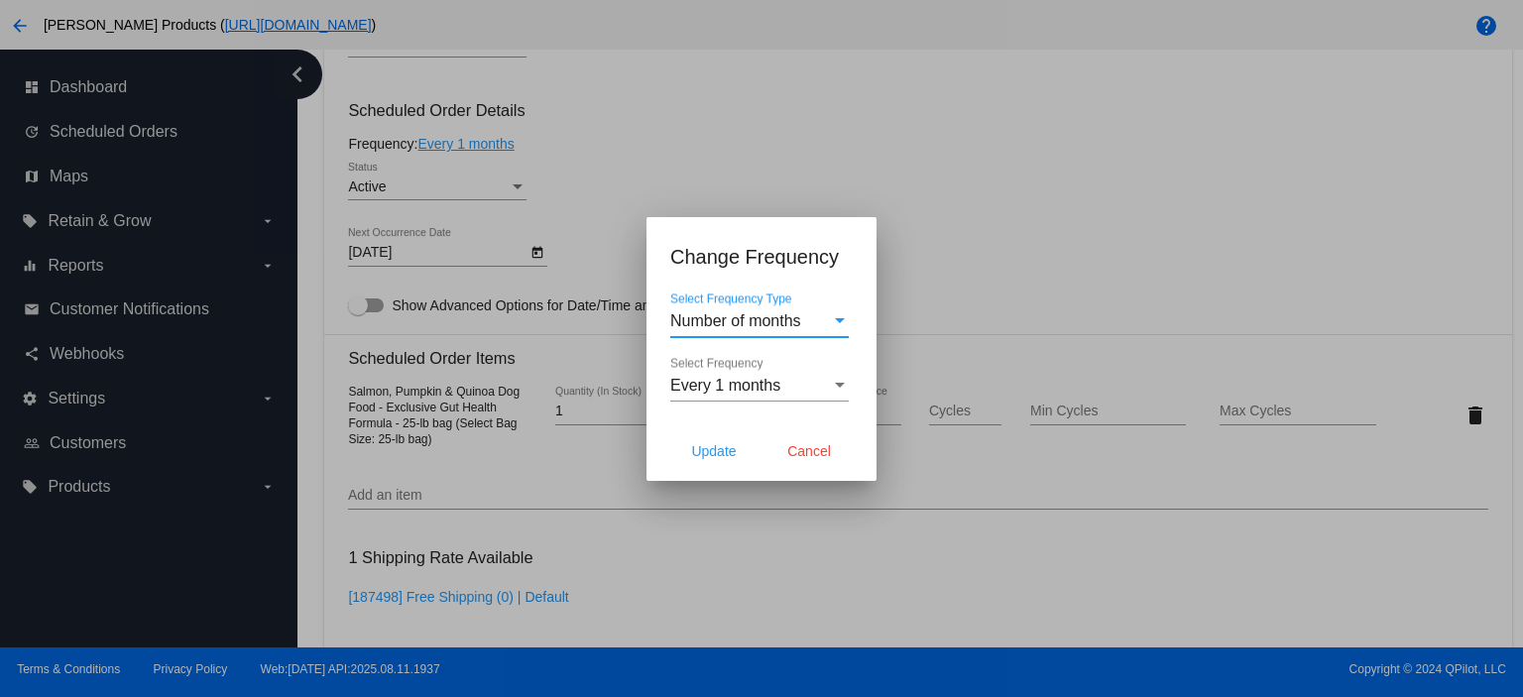
click at [710, 323] on span "Number of months" at bounding box center [735, 320] width 131 height 17
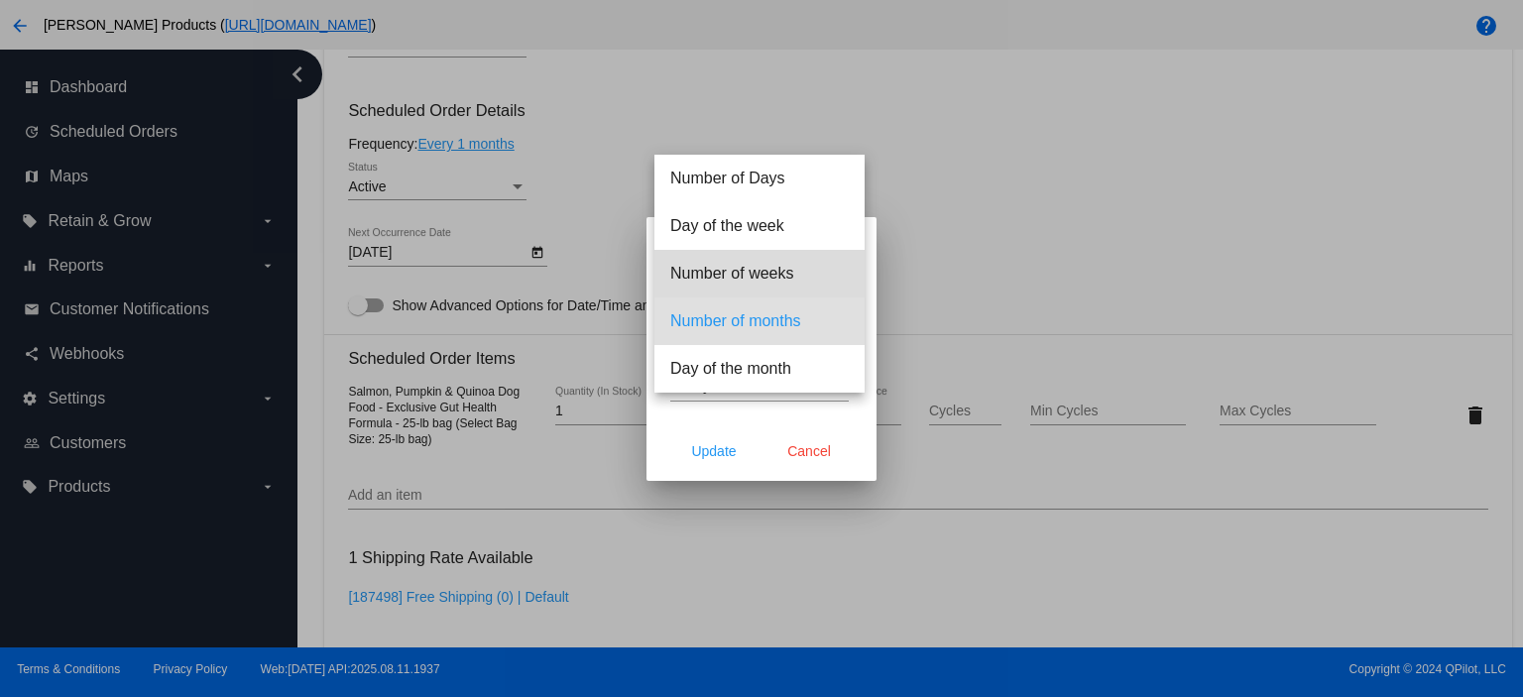
click at [748, 273] on span "Number of weeks" at bounding box center [759, 274] width 178 height 48
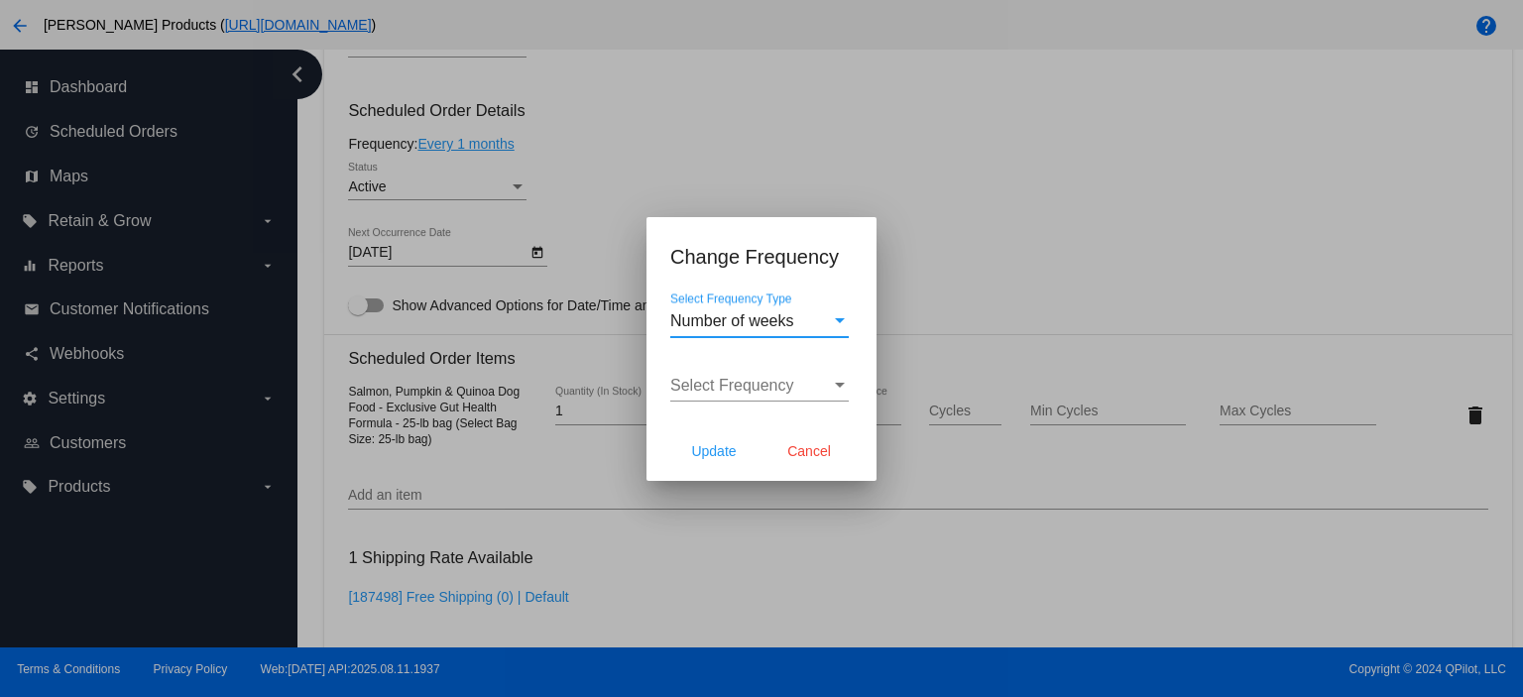
click at [728, 380] on span "Select Frequency" at bounding box center [732, 385] width 124 height 17
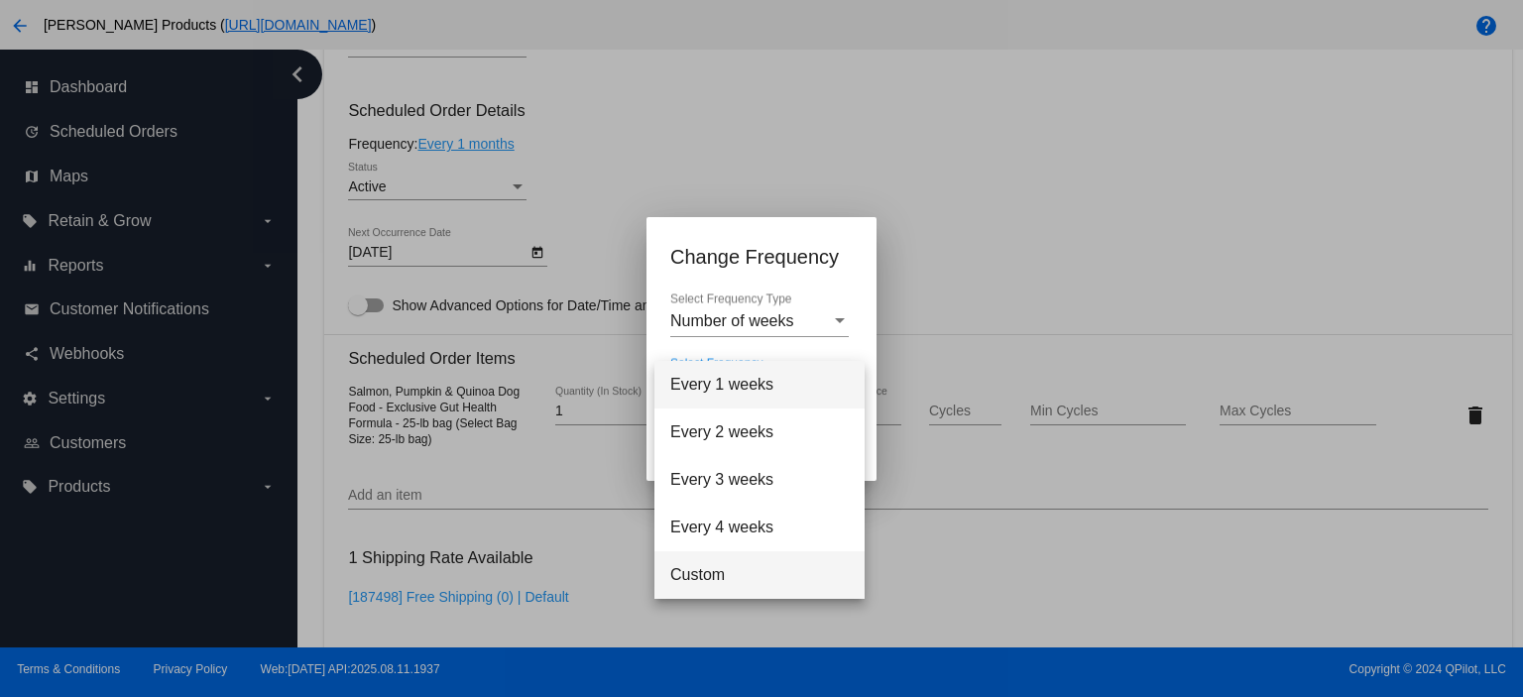
click at [718, 572] on span "Custom" at bounding box center [759, 575] width 178 height 48
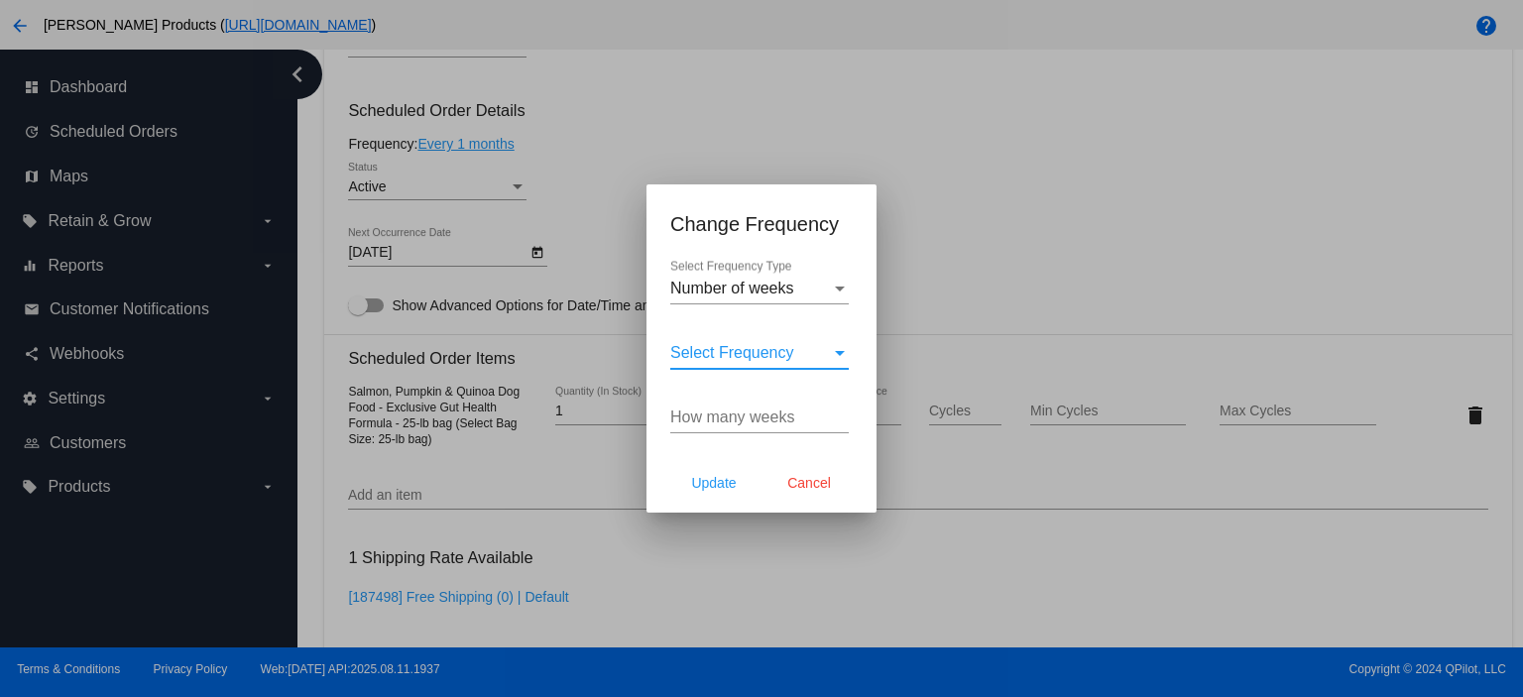
click at [720, 420] on input "How many weeks" at bounding box center [759, 417] width 178 height 18
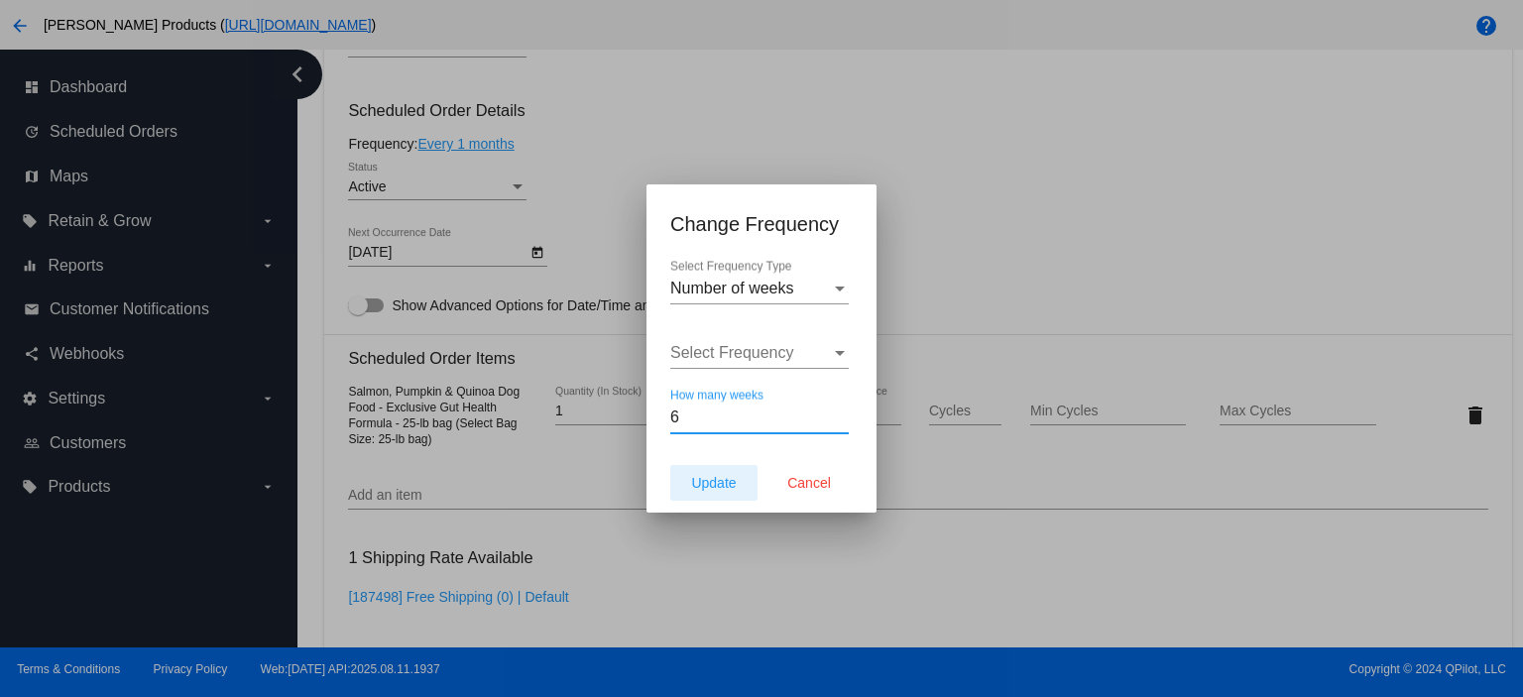
type input "6"
click at [692, 480] on span "Update" at bounding box center [713, 483] width 45 height 16
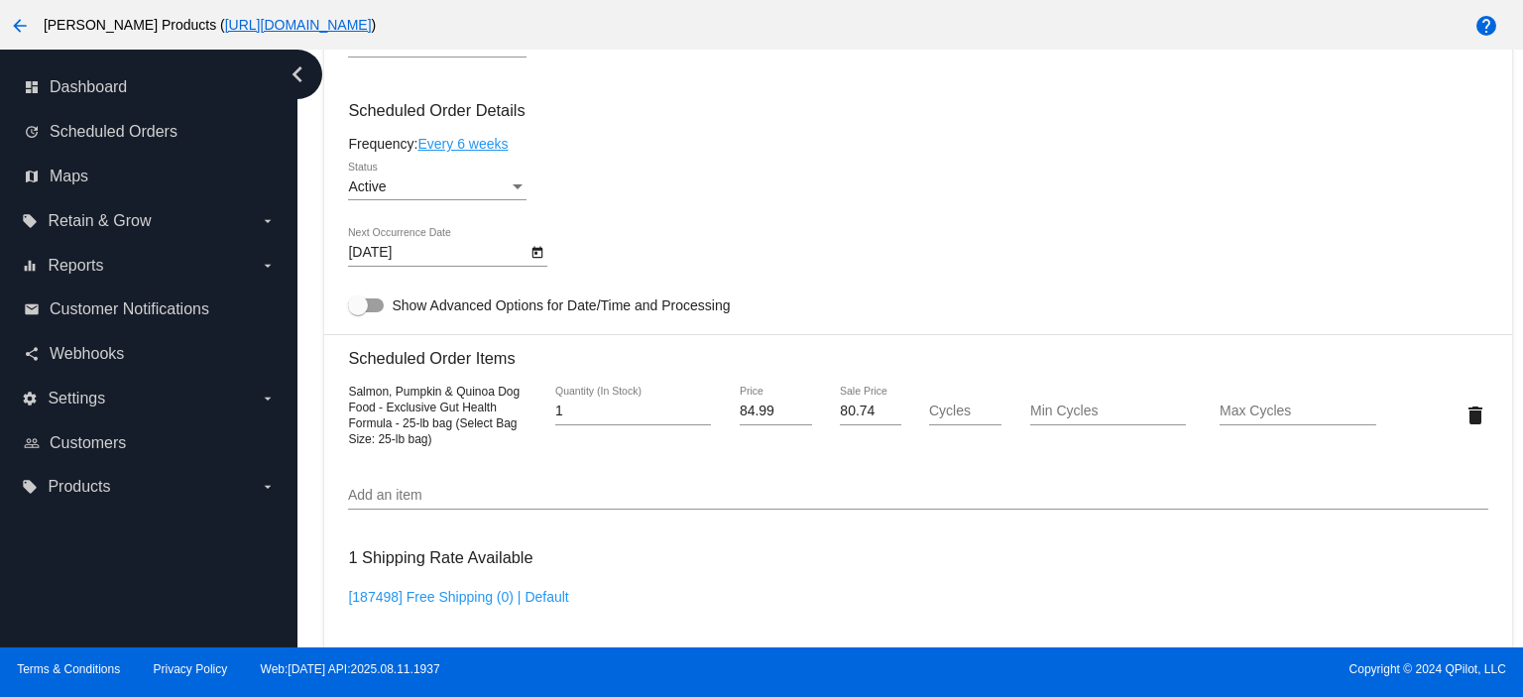
type input "[DATE]"
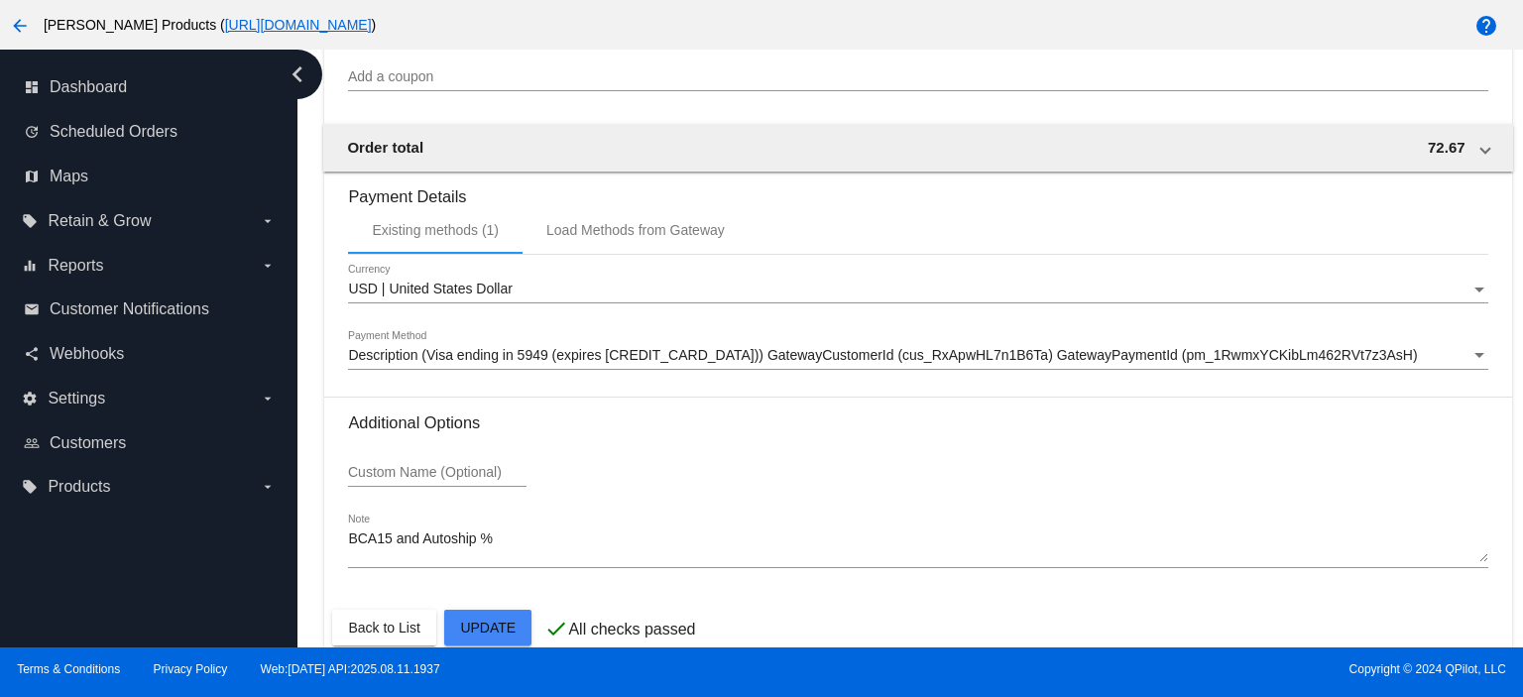
scroll to position [1761, 0]
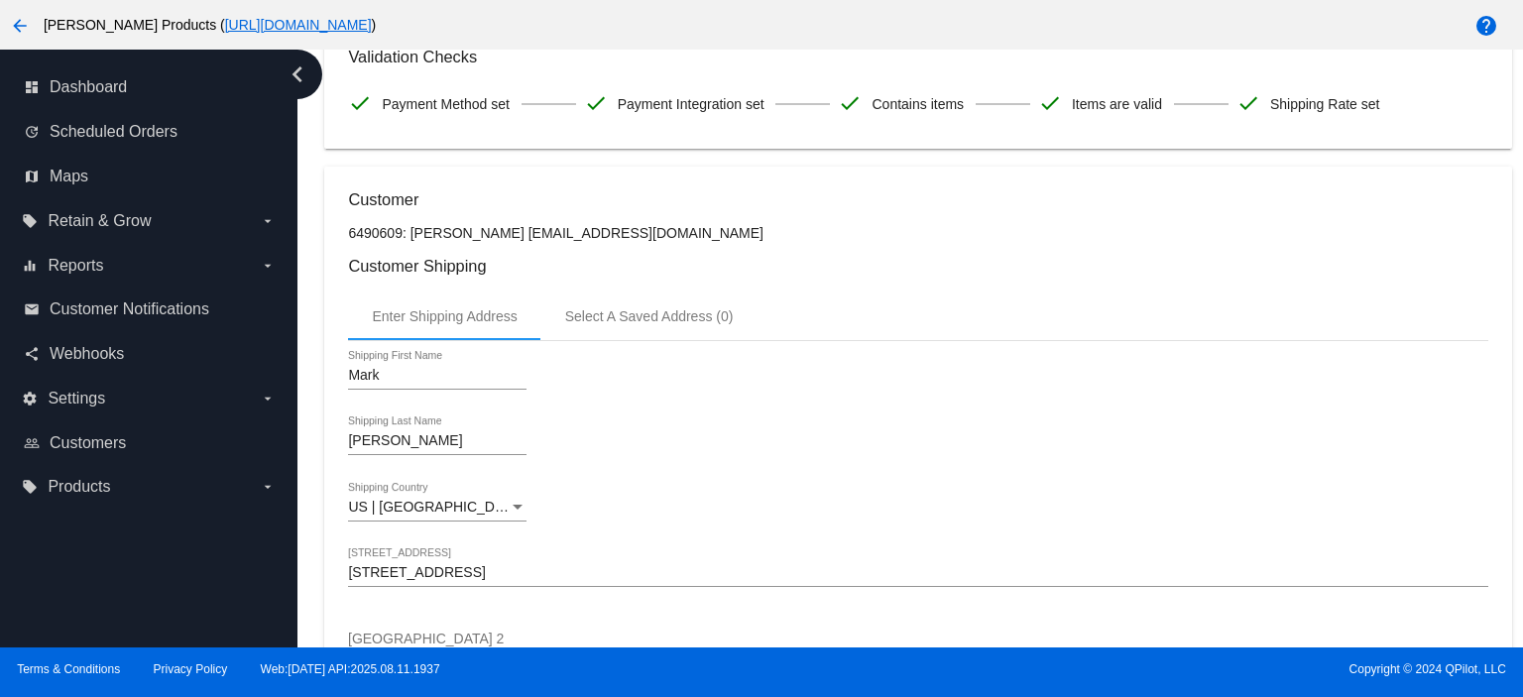
scroll to position [0, 0]
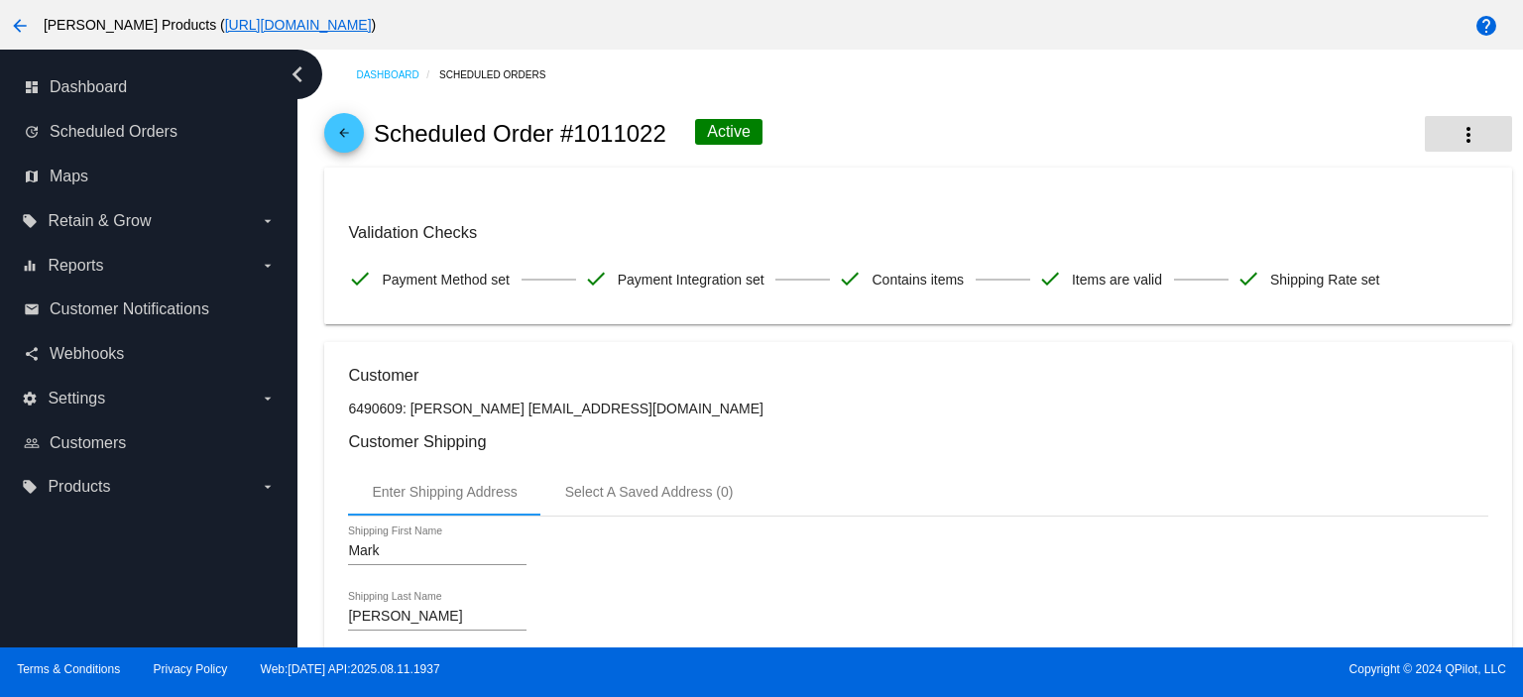
click at [1463, 127] on mat-icon "more_vert" at bounding box center [1468, 135] width 24 height 24
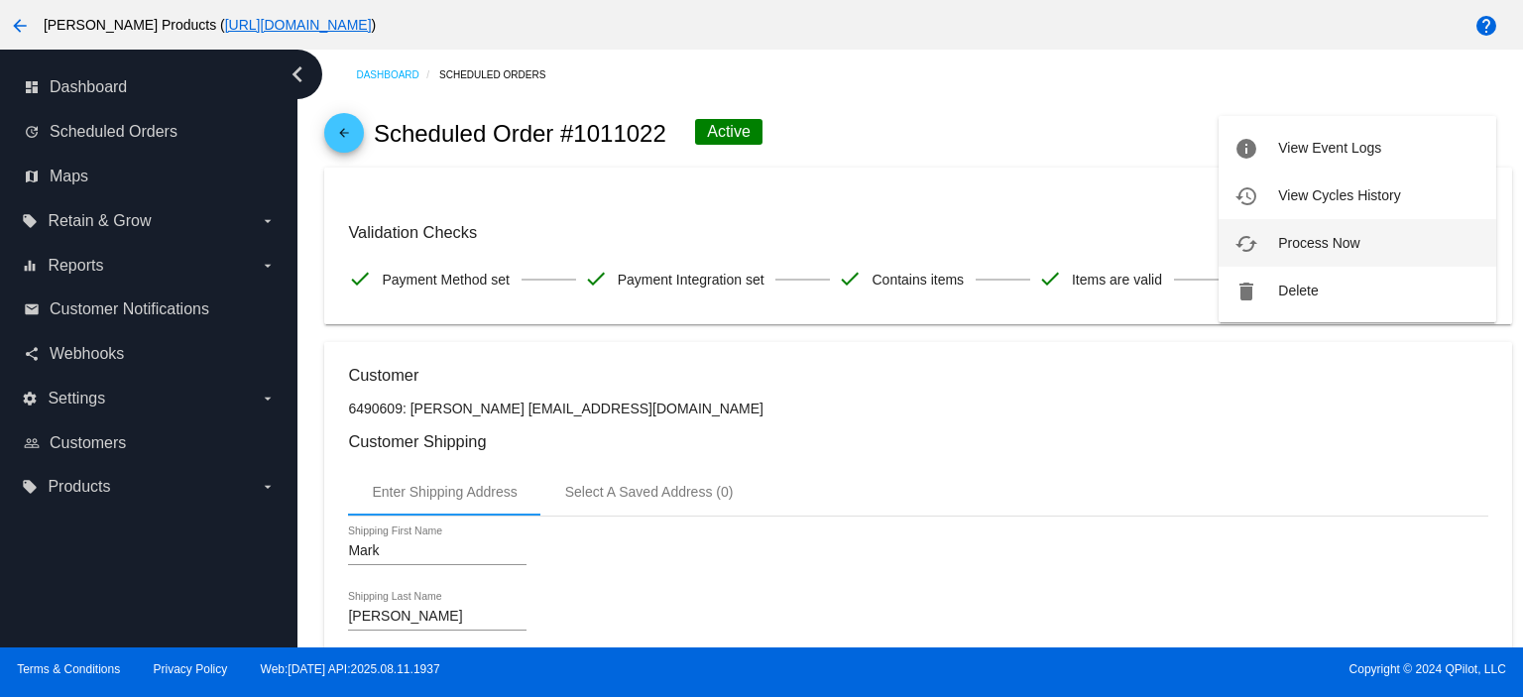
click at [1359, 237] on span "Process Now" at bounding box center [1318, 243] width 81 height 16
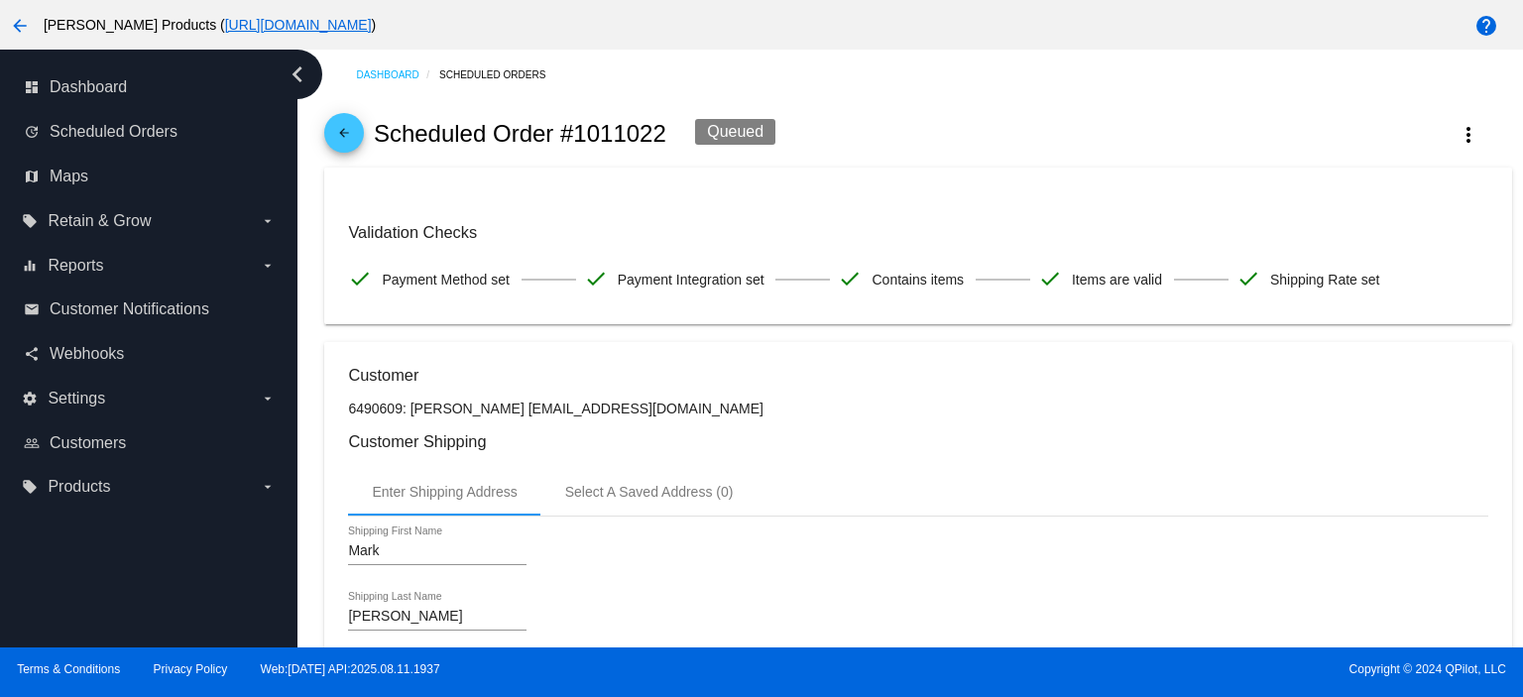
click at [341, 127] on mat-icon "arrow_back" at bounding box center [344, 138] width 24 height 24
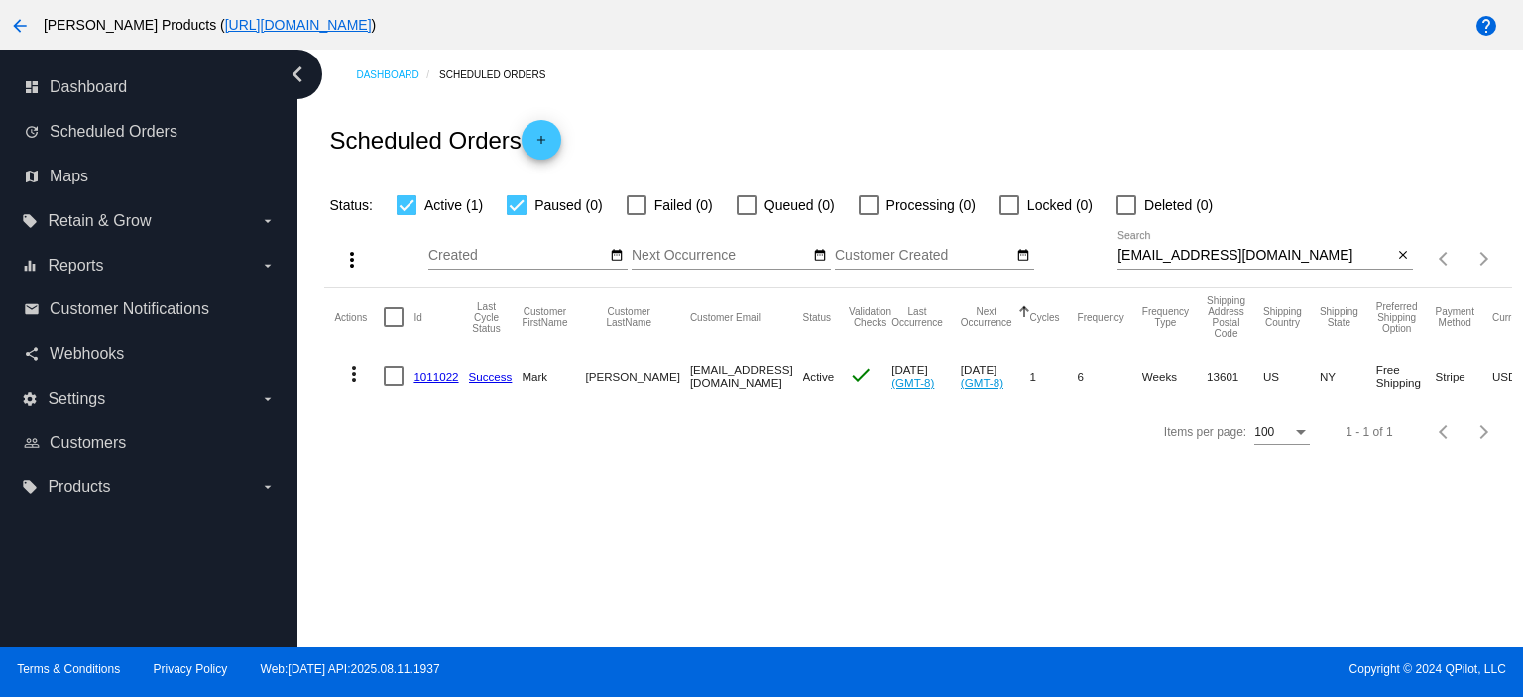
click at [1401, 253] on mat-icon "close" at bounding box center [1403, 256] width 14 height 16
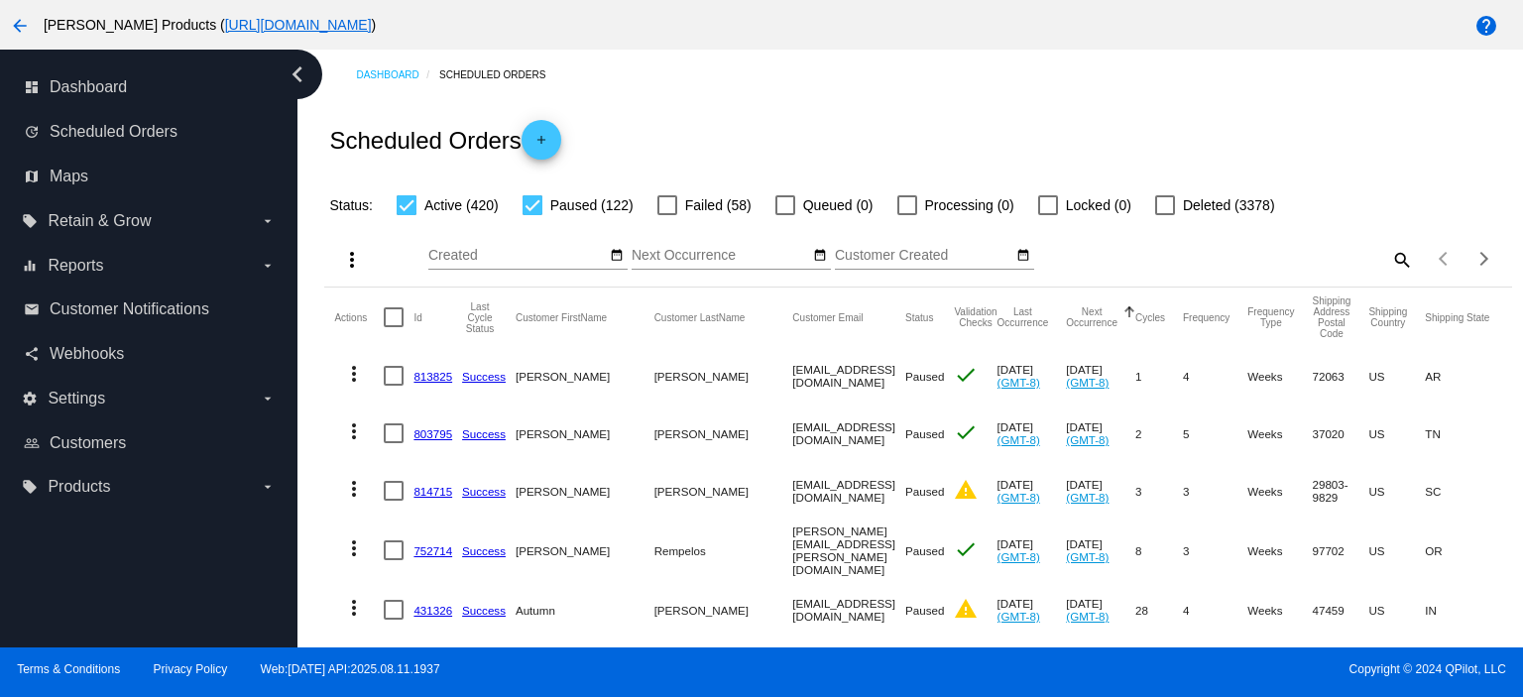
click at [534, 208] on div at bounding box center [532, 205] width 20 height 20
click at [532, 215] on input "Paused (122)" at bounding box center [531, 215] width 1 height 1
checkbox input "false"
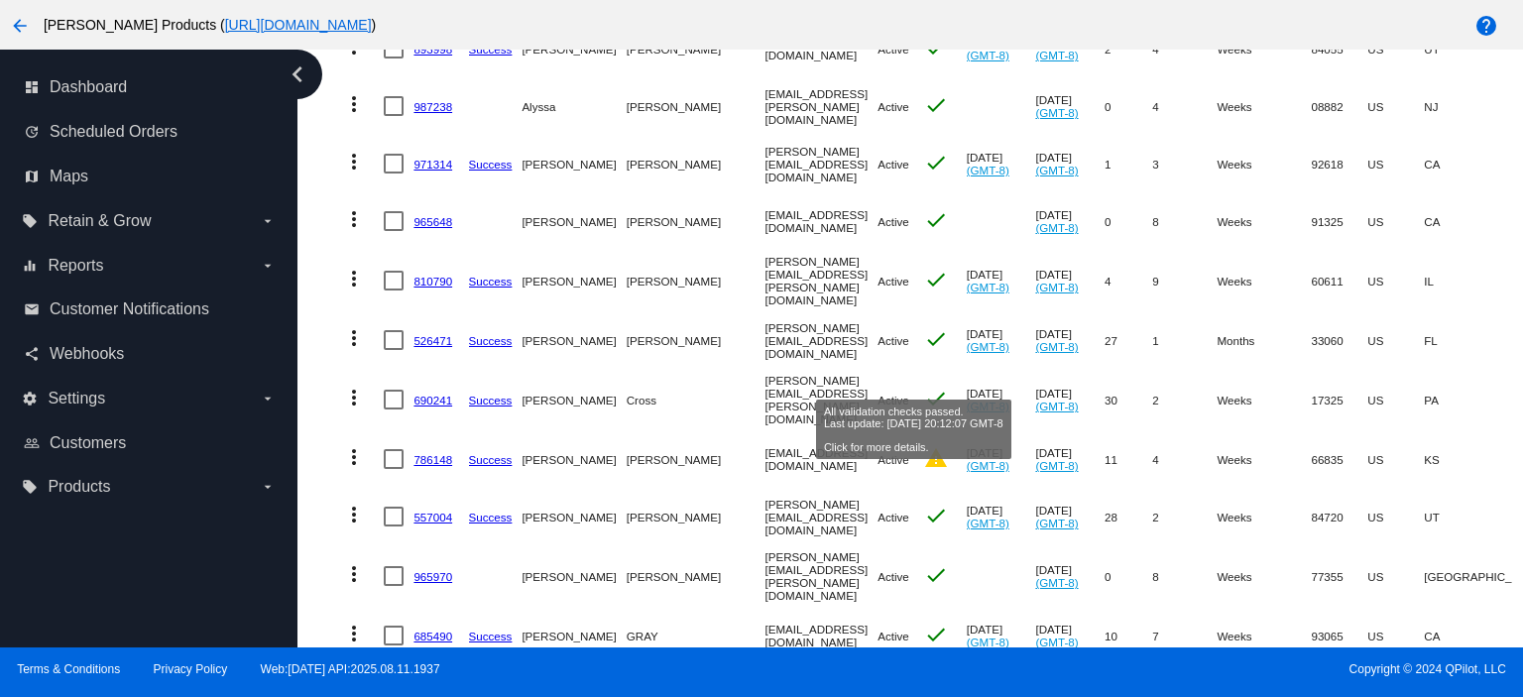
scroll to position [528, 0]
